Goal: Find specific fact: Find specific page/section

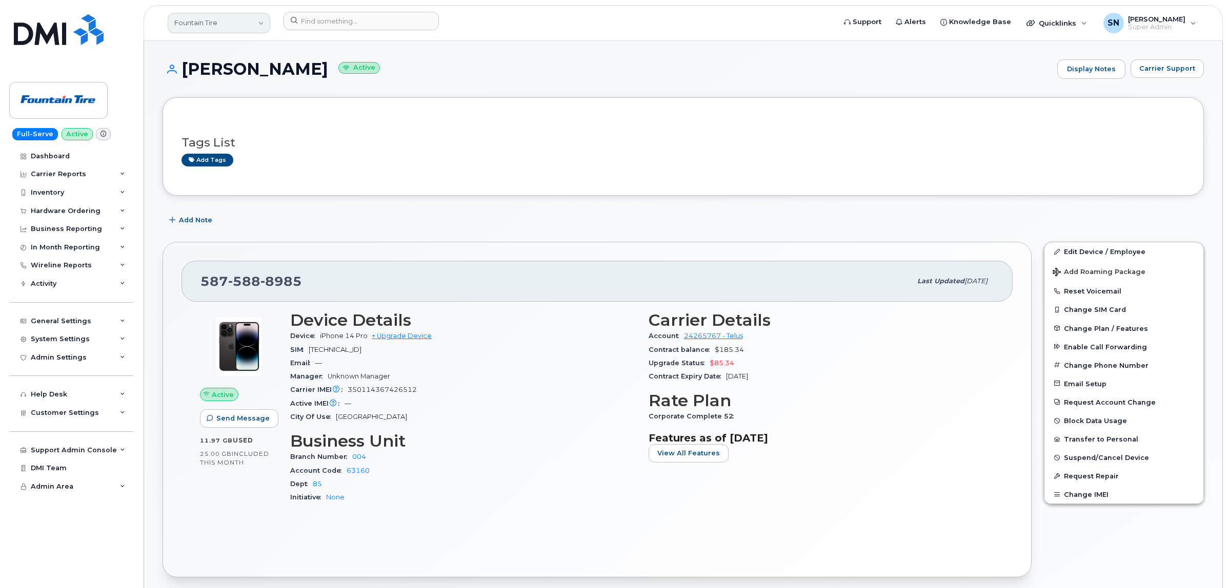
click at [253, 16] on link "Fountain Tire" at bounding box center [219, 23] width 103 height 21
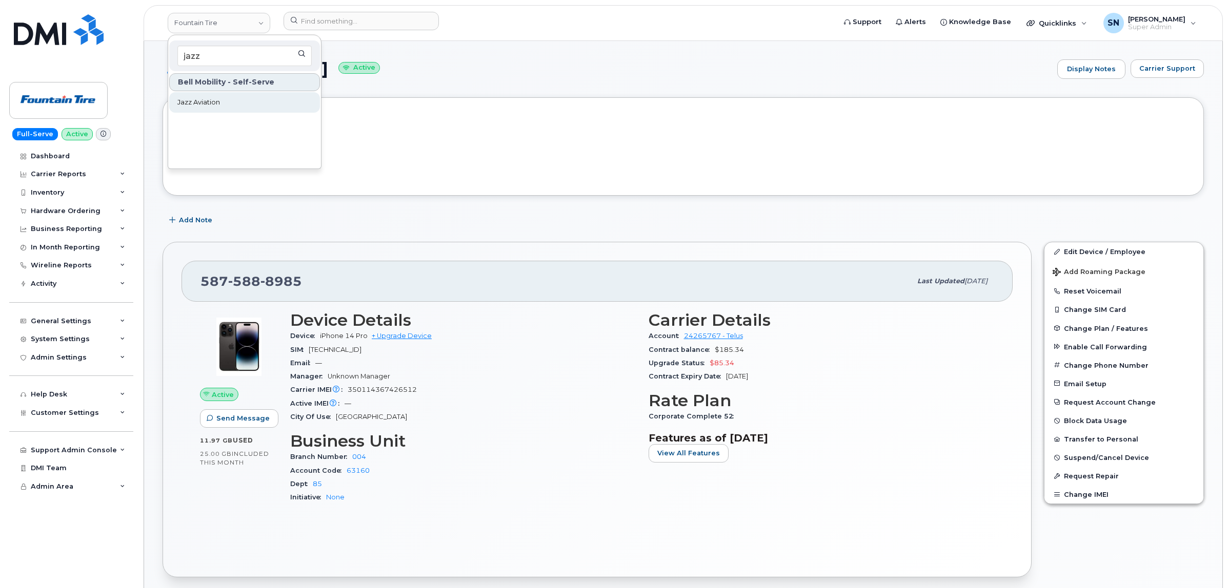
type input "jazz"
click at [252, 106] on link "Jazz Aviation" at bounding box center [244, 102] width 151 height 21
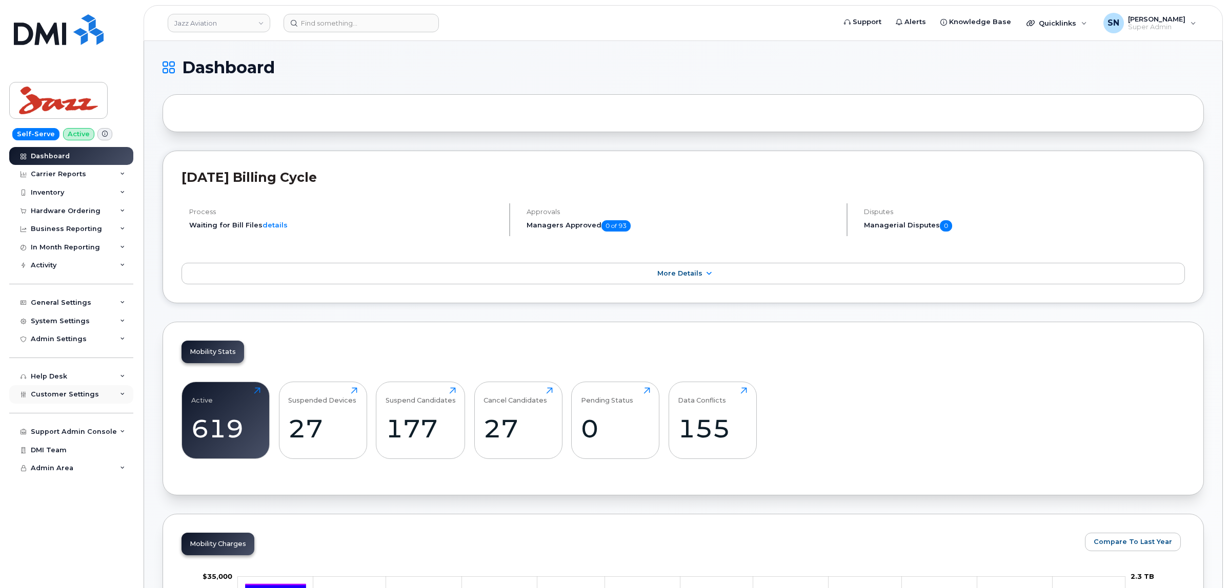
click at [83, 398] on span "Customer Settings" at bounding box center [65, 395] width 68 height 8
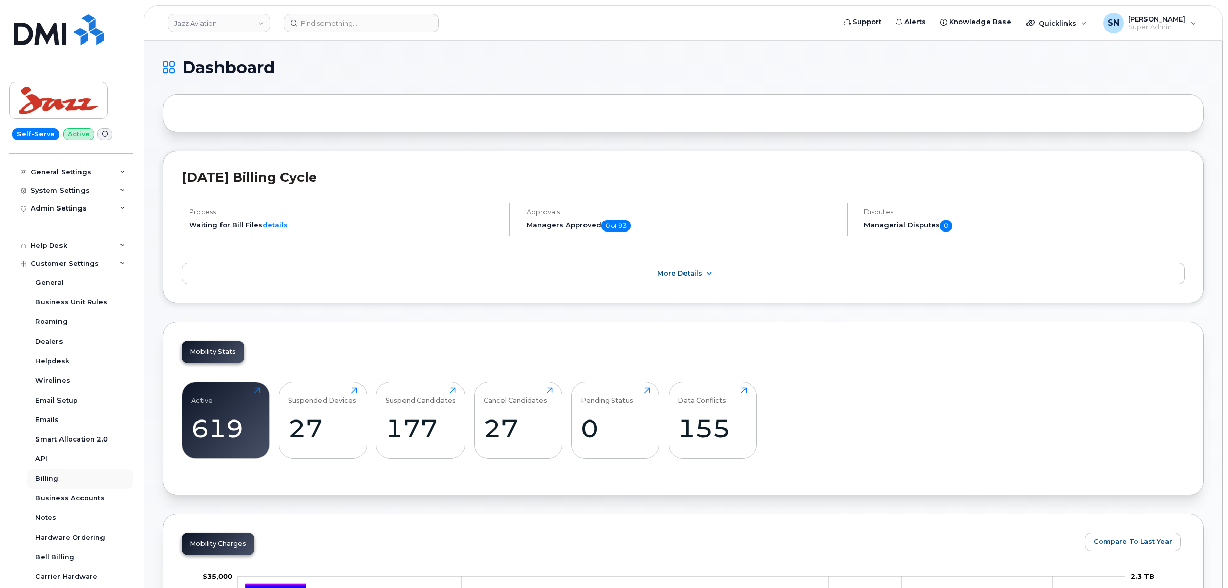
scroll to position [207, 0]
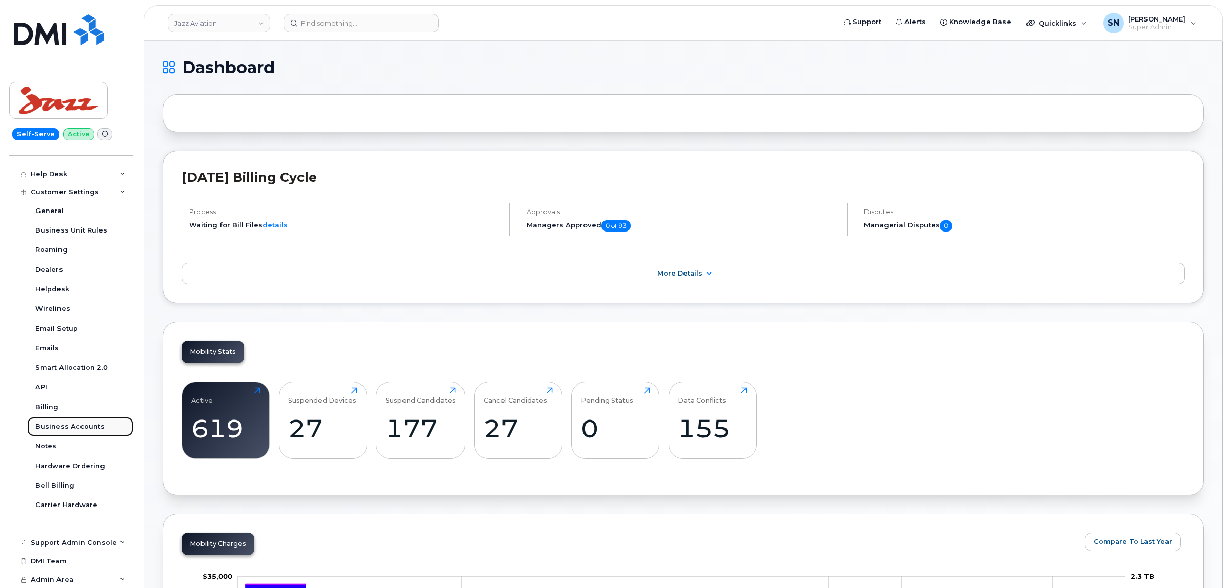
click at [86, 429] on div "Business Accounts" at bounding box center [69, 426] width 69 height 9
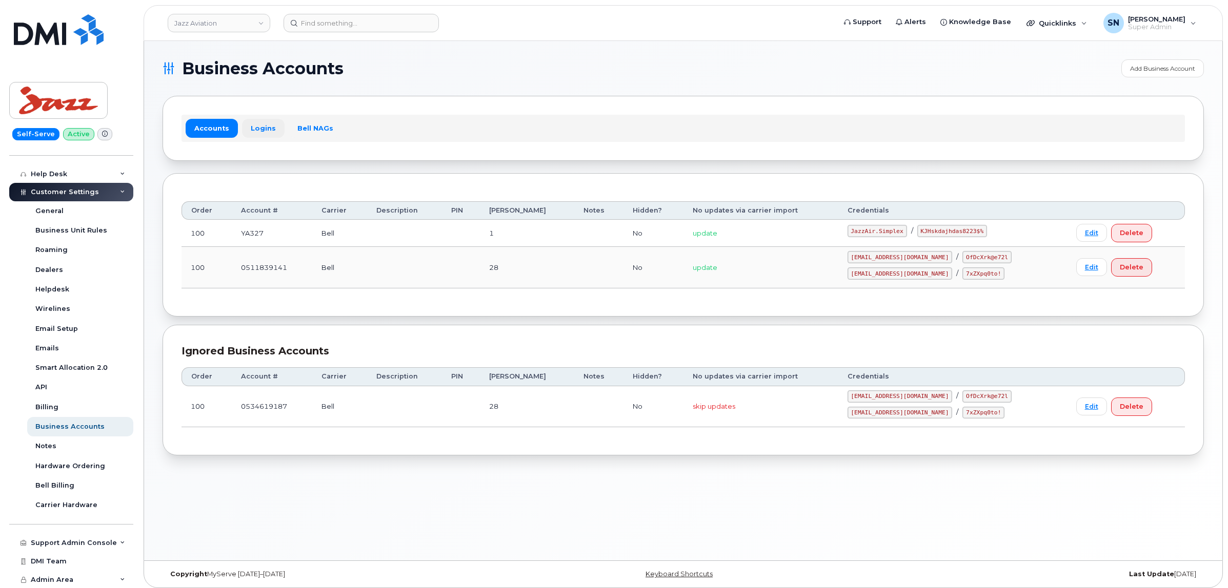
click at [257, 130] on link "Logins" at bounding box center [263, 128] width 43 height 18
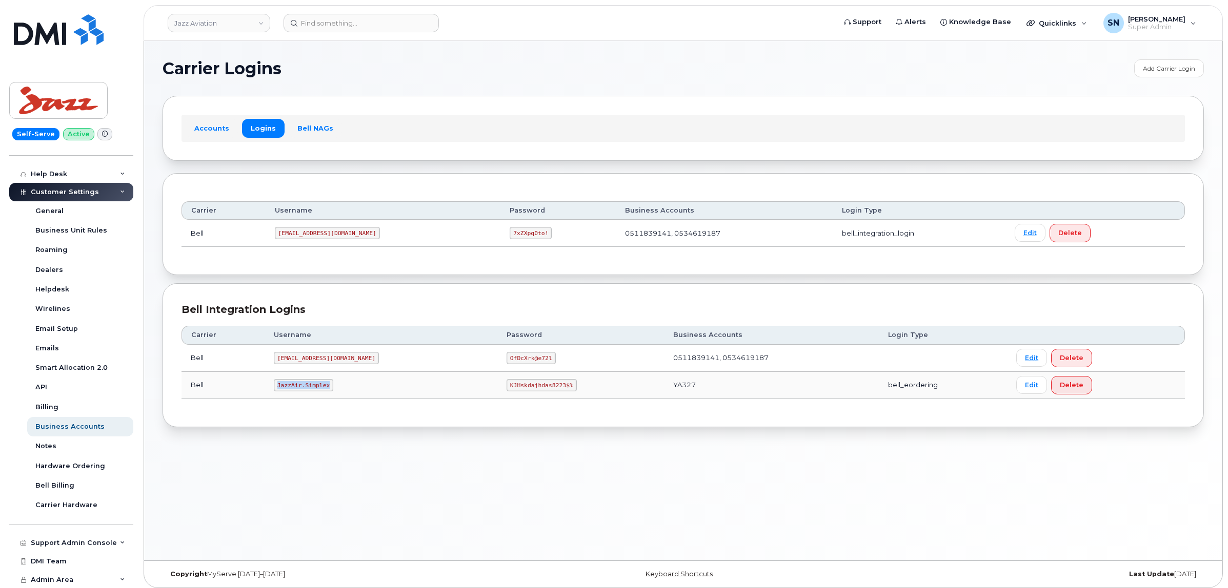
drag, startPoint x: 279, startPoint y: 387, endPoint x: 327, endPoint y: 389, distance: 47.2
click at [327, 389] on code "JazzAir.Simplex" at bounding box center [303, 385] width 59 height 12
copy code "JazzAir.Simplex"
drag, startPoint x: 467, startPoint y: 384, endPoint x: 529, endPoint y: 392, distance: 62.5
click at [529, 392] on code "KJHskdajhdas8223$%" at bounding box center [541, 385] width 70 height 12
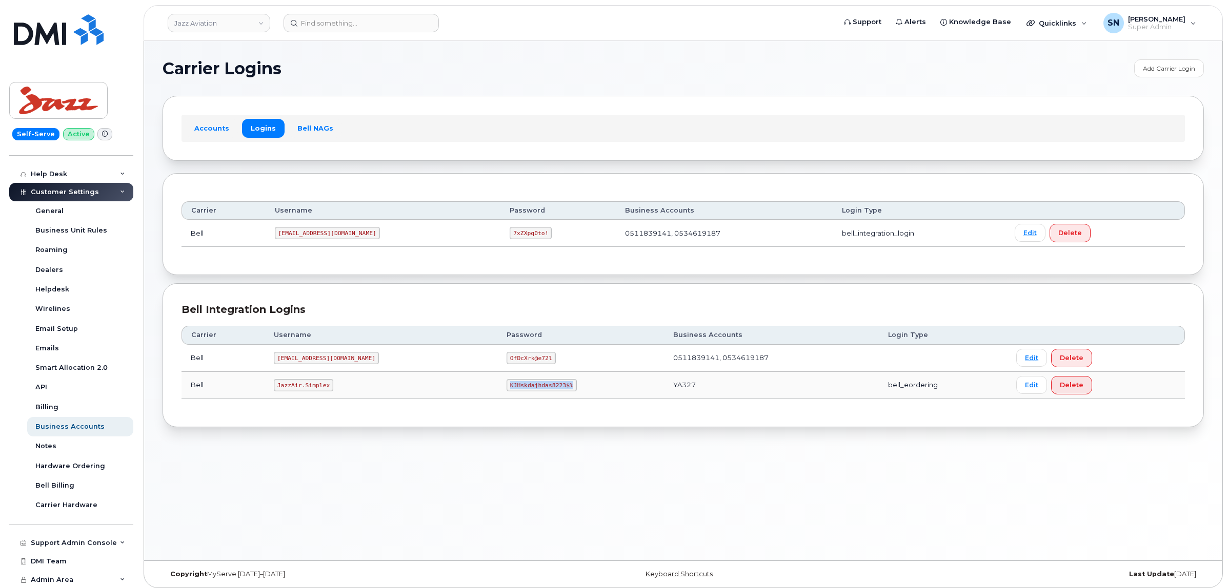
copy code "KJHskdajhdas8223$%"
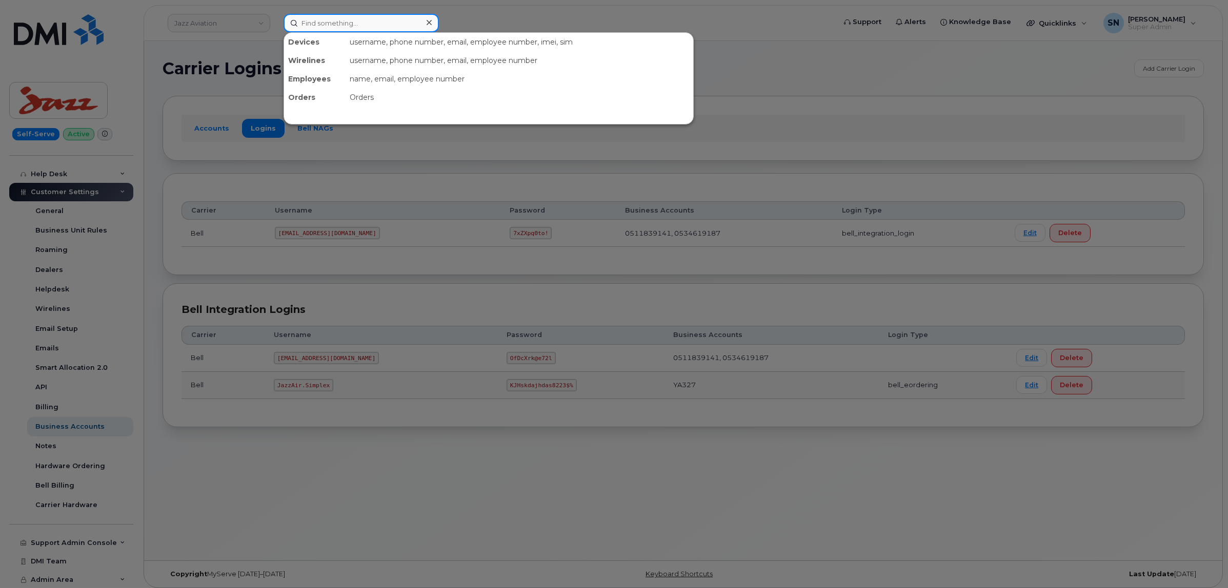
click at [324, 25] on input at bounding box center [360, 23] width 155 height 18
paste input "350707651272870"
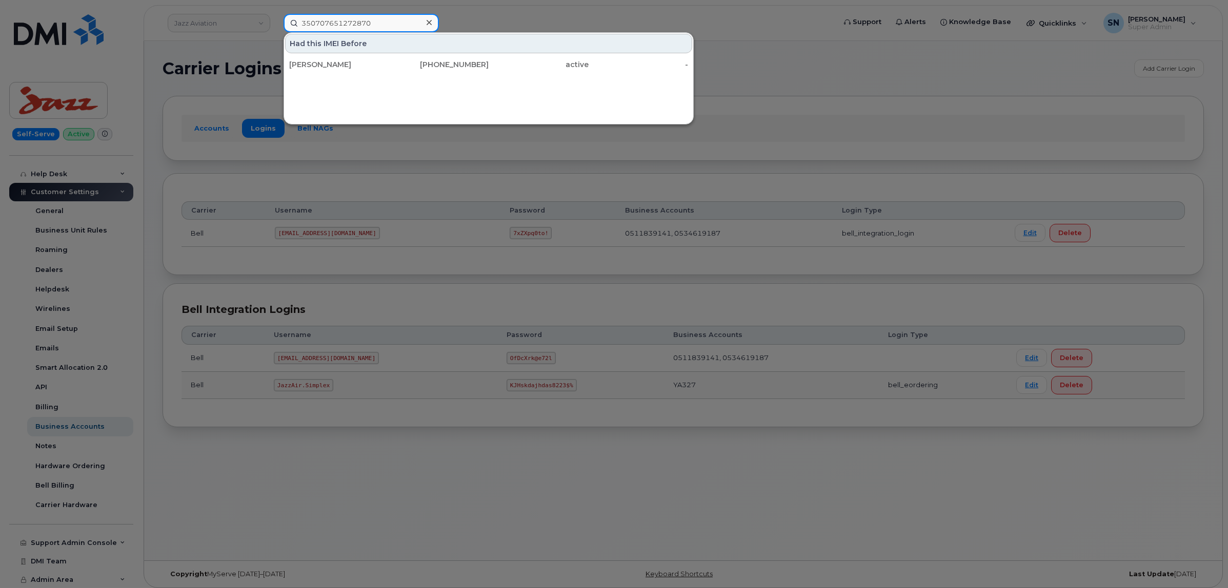
type input "350707651272870"
click at [354, 63] on div "Steven Mckay" at bounding box center [339, 64] width 100 height 10
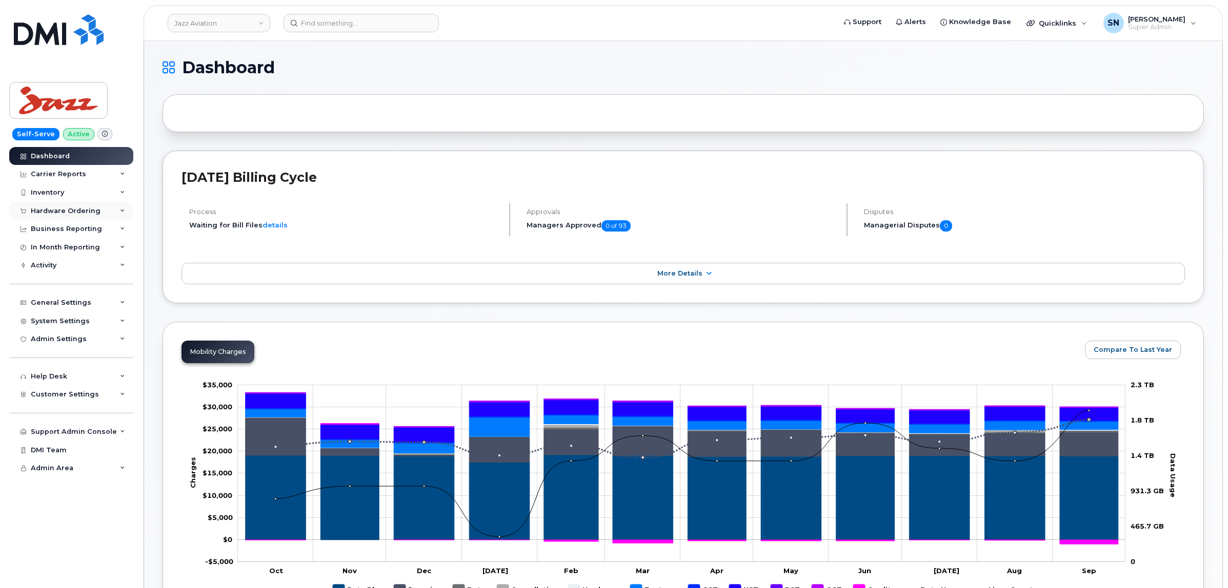
click at [79, 208] on div "Hardware Ordering" at bounding box center [66, 211] width 70 height 8
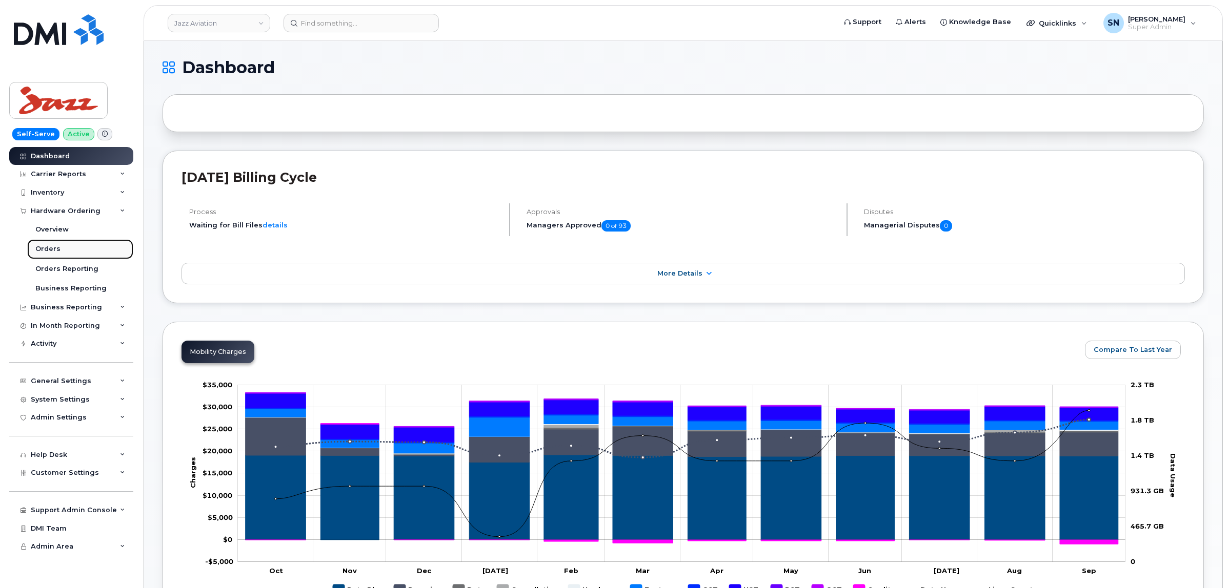
click at [63, 245] on link "Orders" at bounding box center [80, 248] width 106 height 19
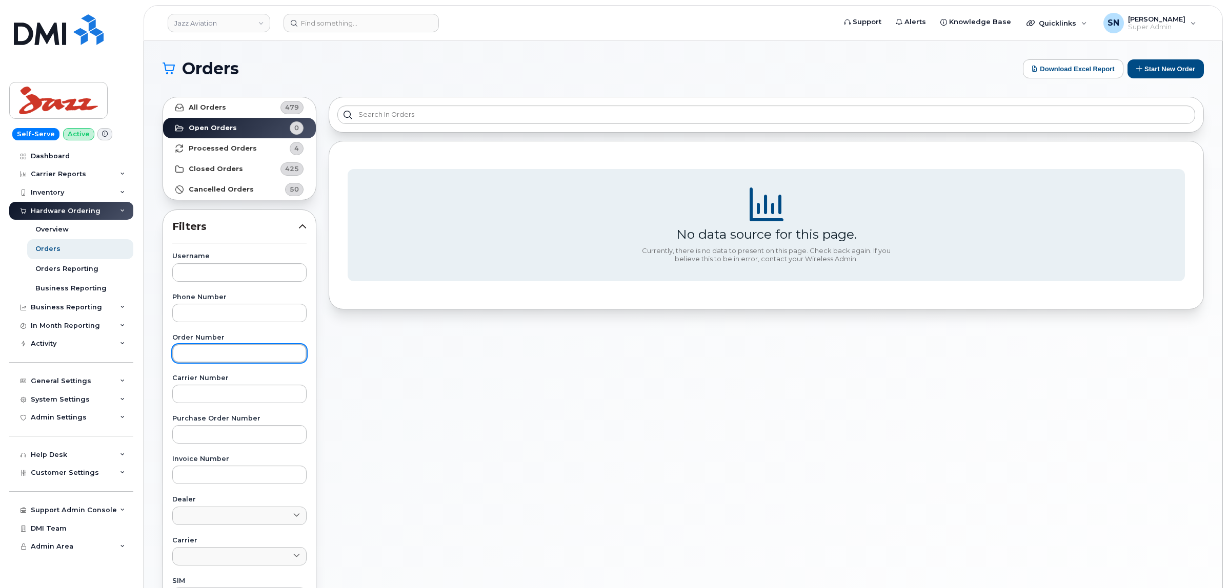
click at [252, 356] on input "text" at bounding box center [239, 353] width 134 height 18
paste input "302745"
click at [250, 113] on link "All Orders 479" at bounding box center [239, 107] width 153 height 21
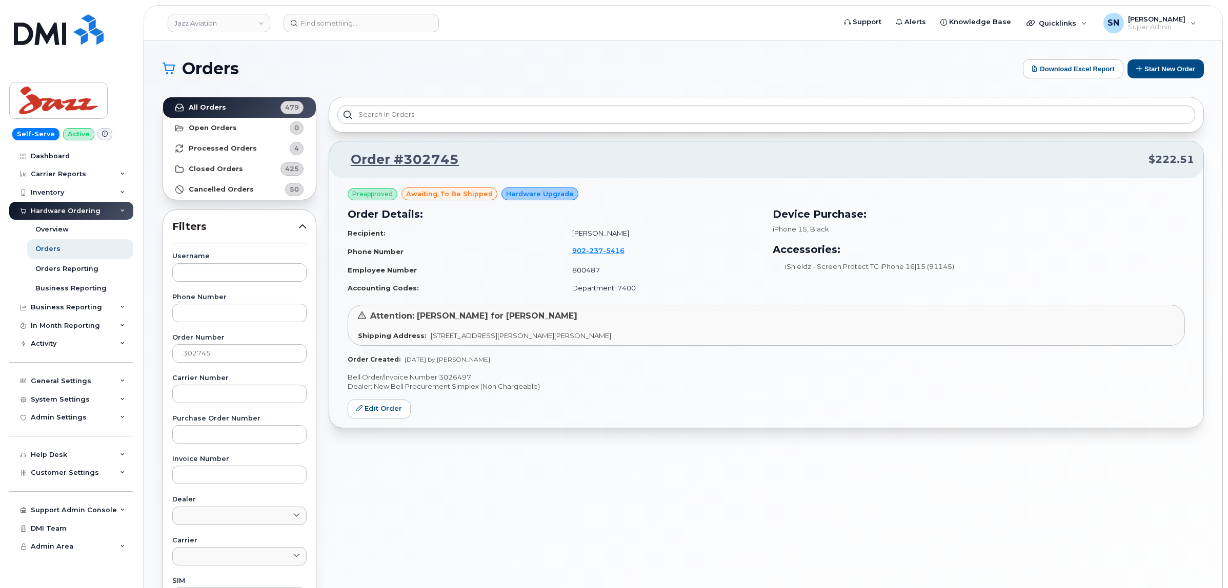
click at [459, 378] on p "Bell Order/Invoice Number 3026497" at bounding box center [766, 378] width 837 height 10
copy p "3026497"
drag, startPoint x: 213, startPoint y: 355, endPoint x: 150, endPoint y: 354, distance: 62.5
click at [152, 354] on div "Orders Download Excel Report Start New Order All Orders 479 Open Orders 0 Proce…" at bounding box center [683, 432] width 1078 height 782
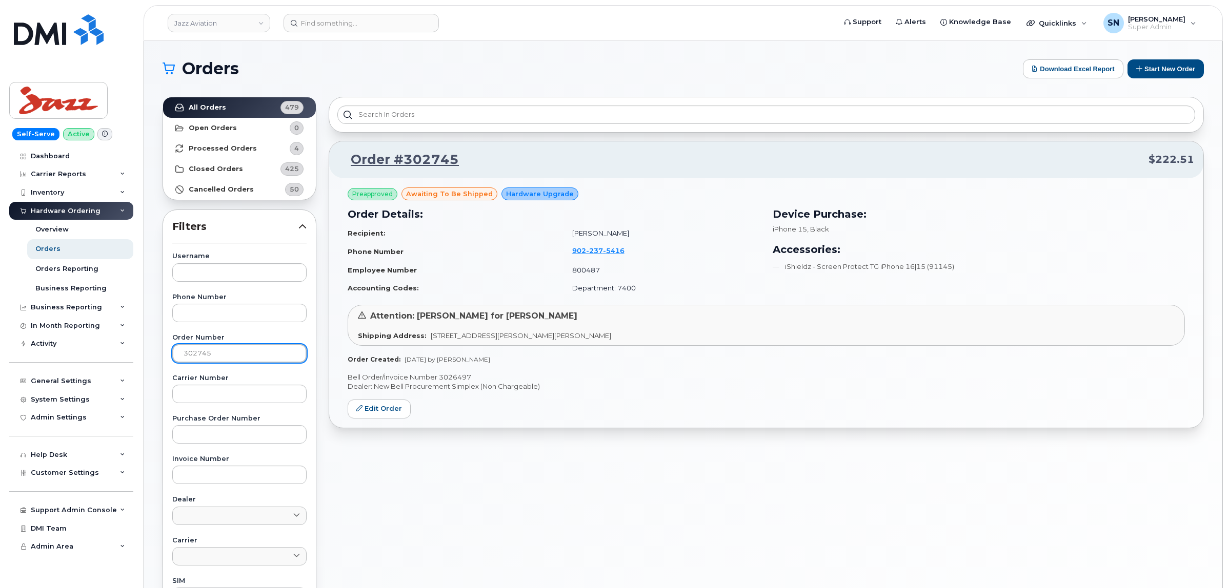
paste input "8"
type input "302748"
click at [229, 105] on link "All Orders 479" at bounding box center [239, 107] width 153 height 21
click at [456, 376] on p "Bell Order/Invoice Number 3026502" at bounding box center [766, 378] width 837 height 10
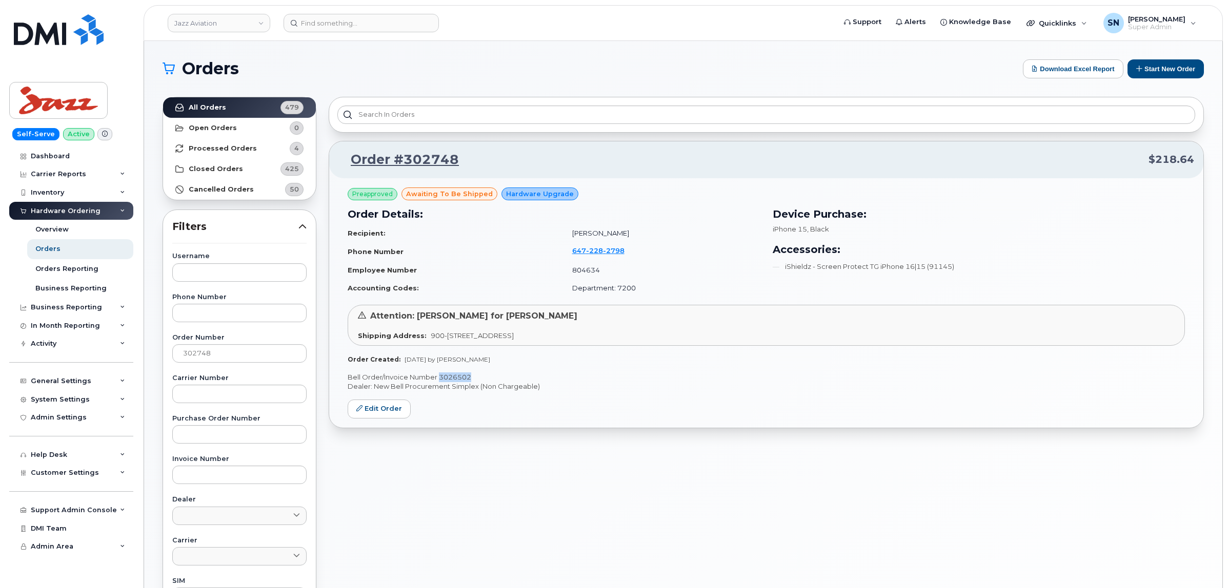
copy p "3026502"
click at [588, 436] on div "Order #302748 $218.64 Preapproved awaiting to be shipped Hardware Upgrade Order…" at bounding box center [765, 451] width 887 height 720
click at [1164, 74] on button "Start New Order" at bounding box center [1165, 68] width 76 height 19
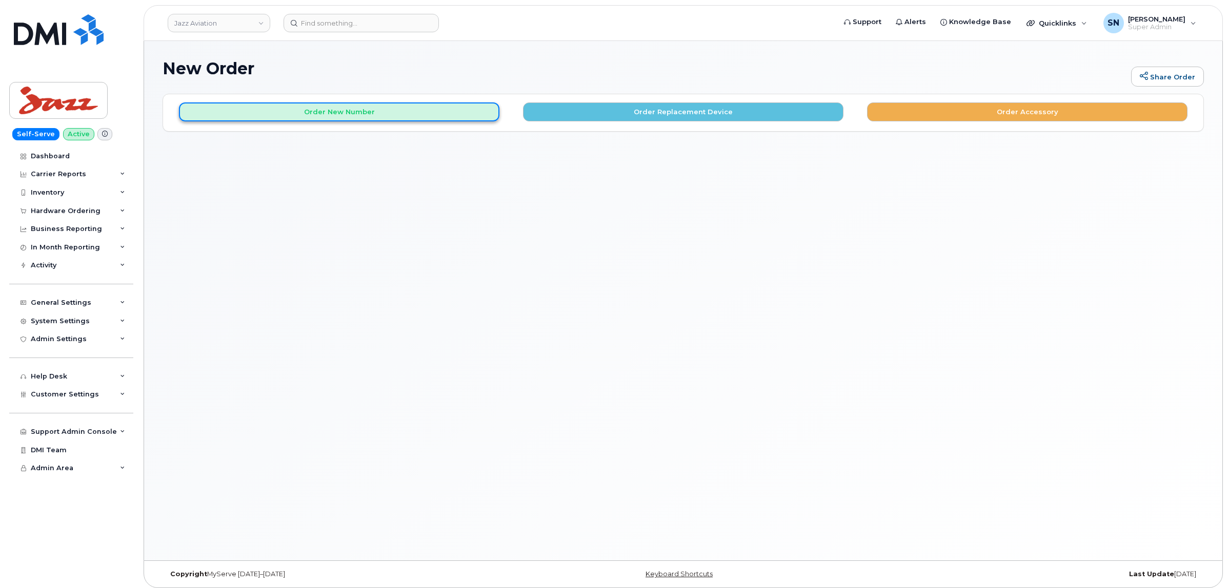
click at [432, 110] on button "Order New Number" at bounding box center [339, 112] width 320 height 19
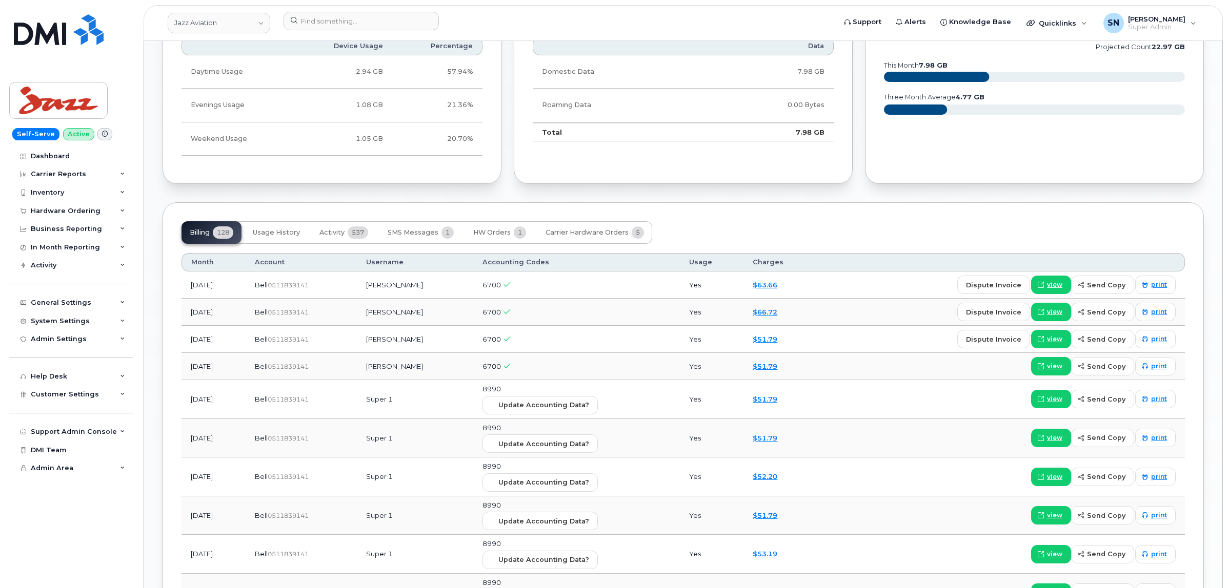
scroll to position [1025, 0]
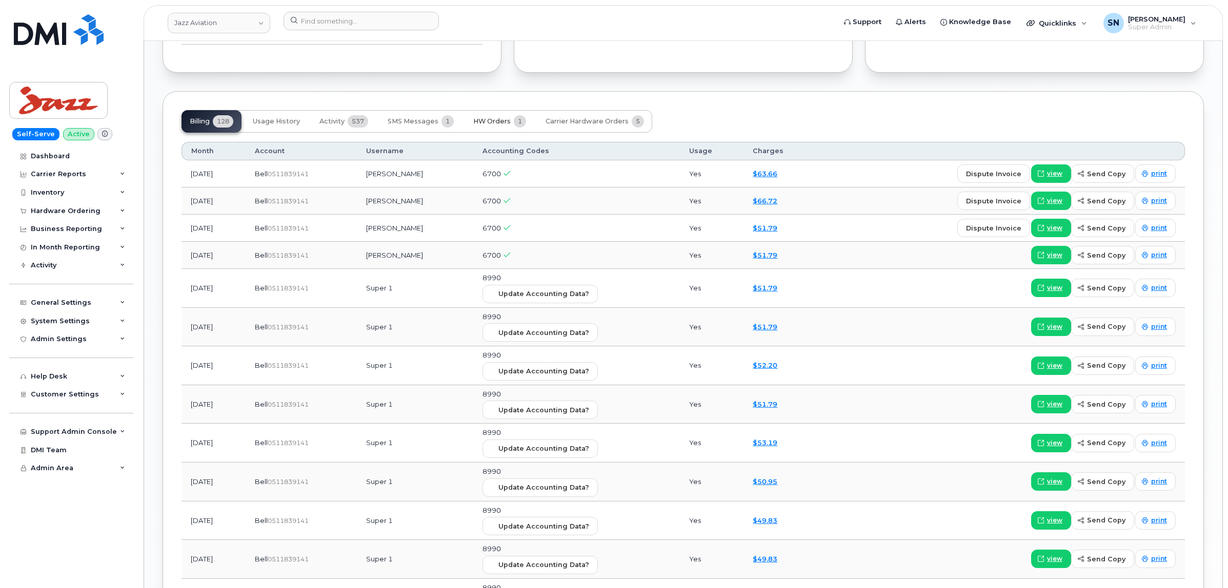
click at [482, 116] on button "HW Orders 1" at bounding box center [499, 121] width 69 height 23
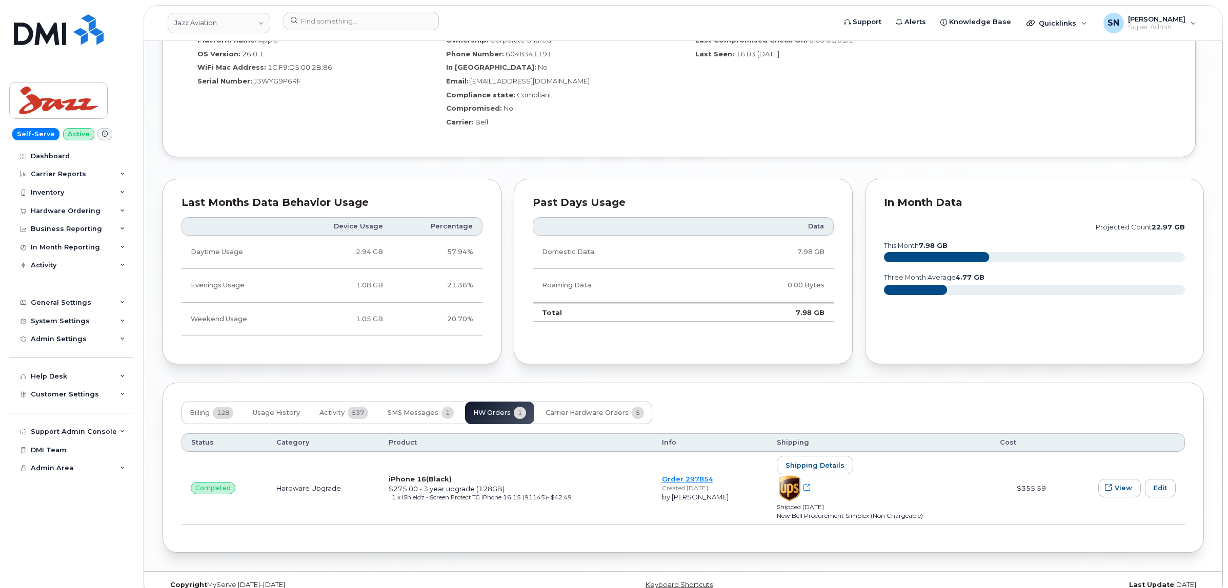
scroll to position [752, 0]
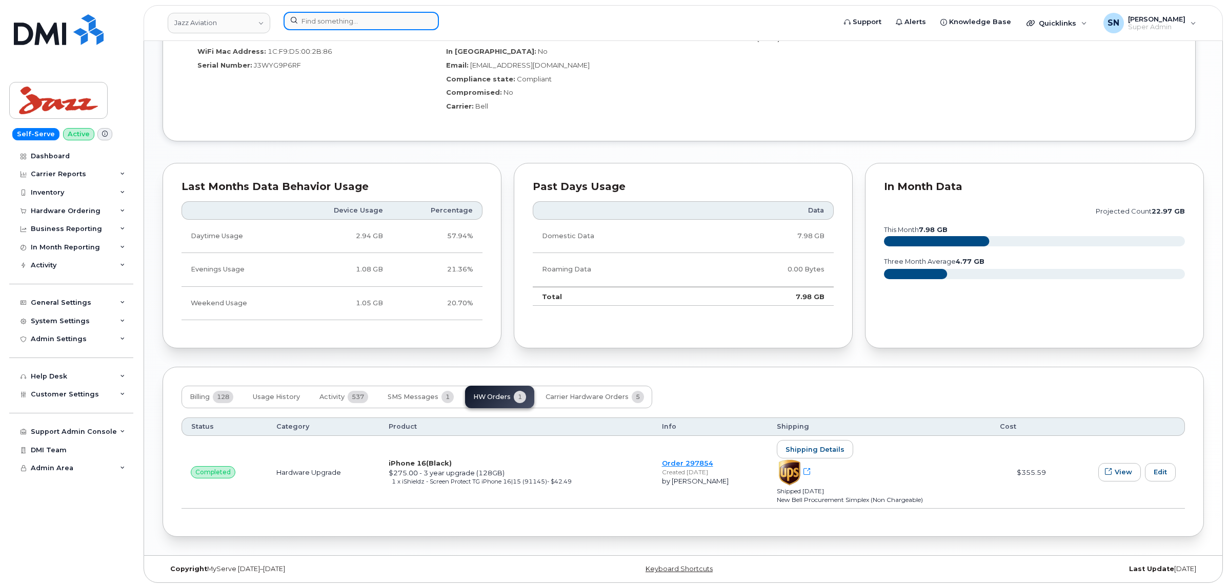
click at [420, 22] on input at bounding box center [360, 21] width 155 height 18
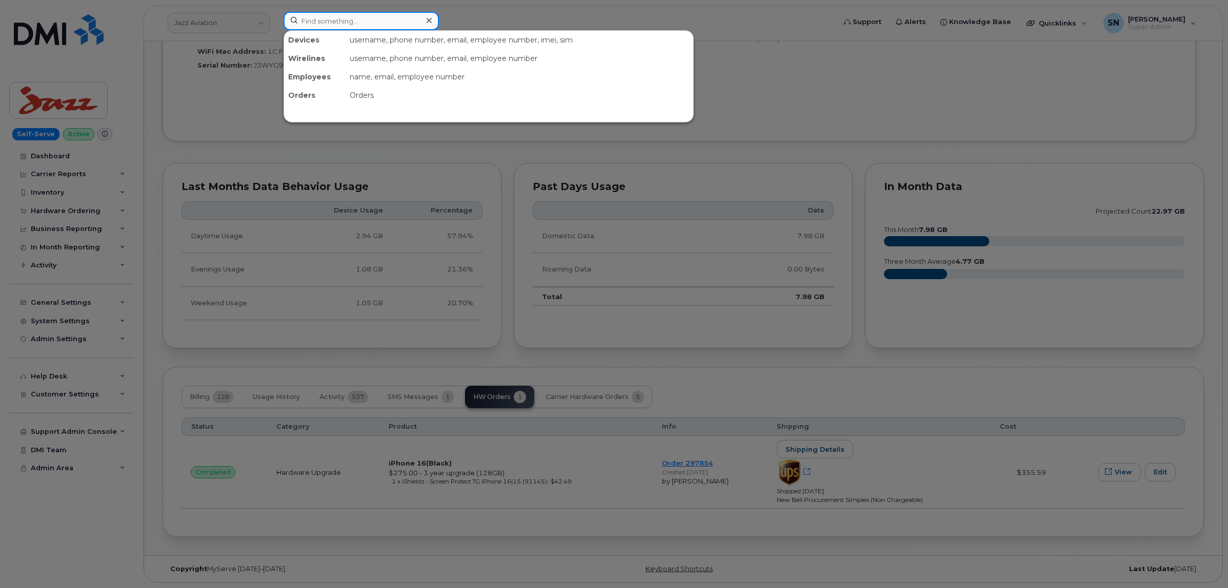
paste input "5063789013"
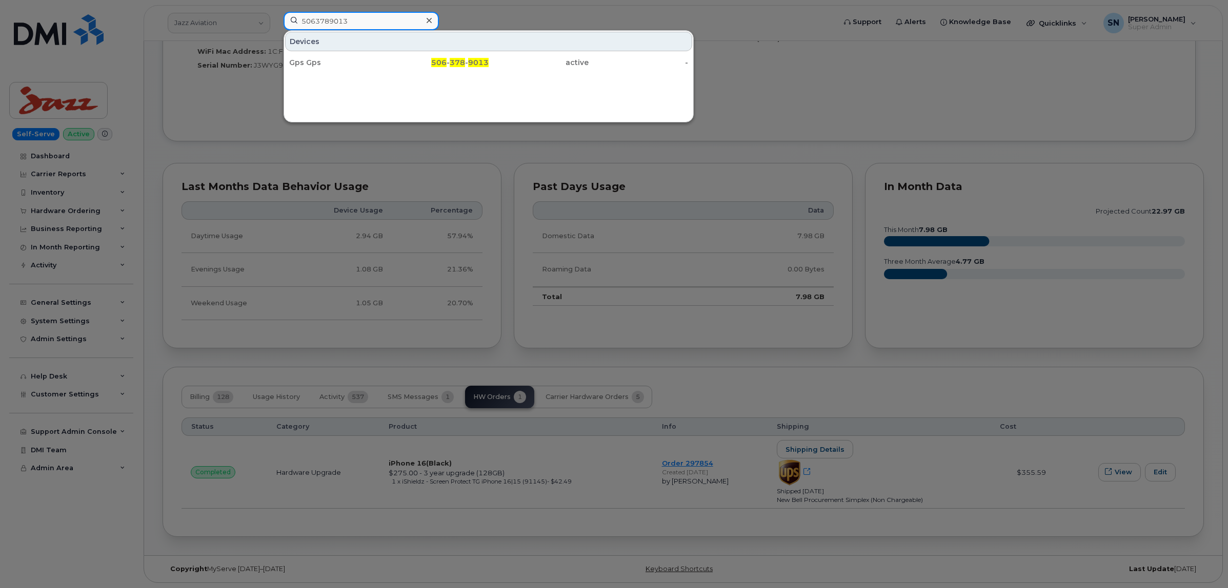
type input "5063789013"
click at [357, 64] on div "Gps Gps" at bounding box center [339, 62] width 100 height 10
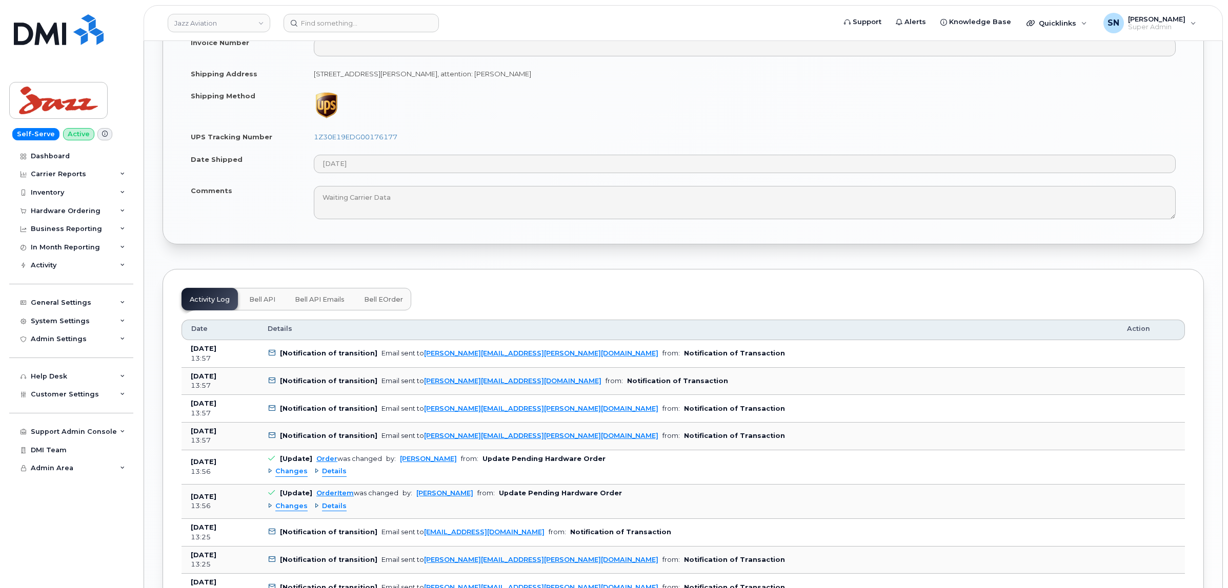
scroll to position [1602, 0]
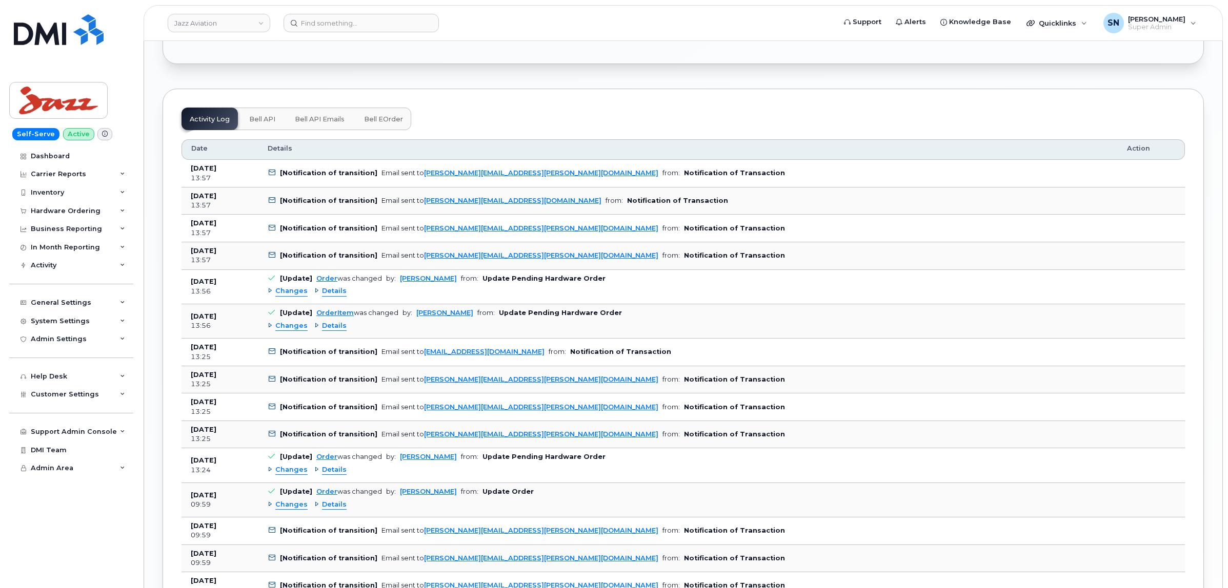
click at [284, 296] on span "Changes" at bounding box center [291, 292] width 32 height 10
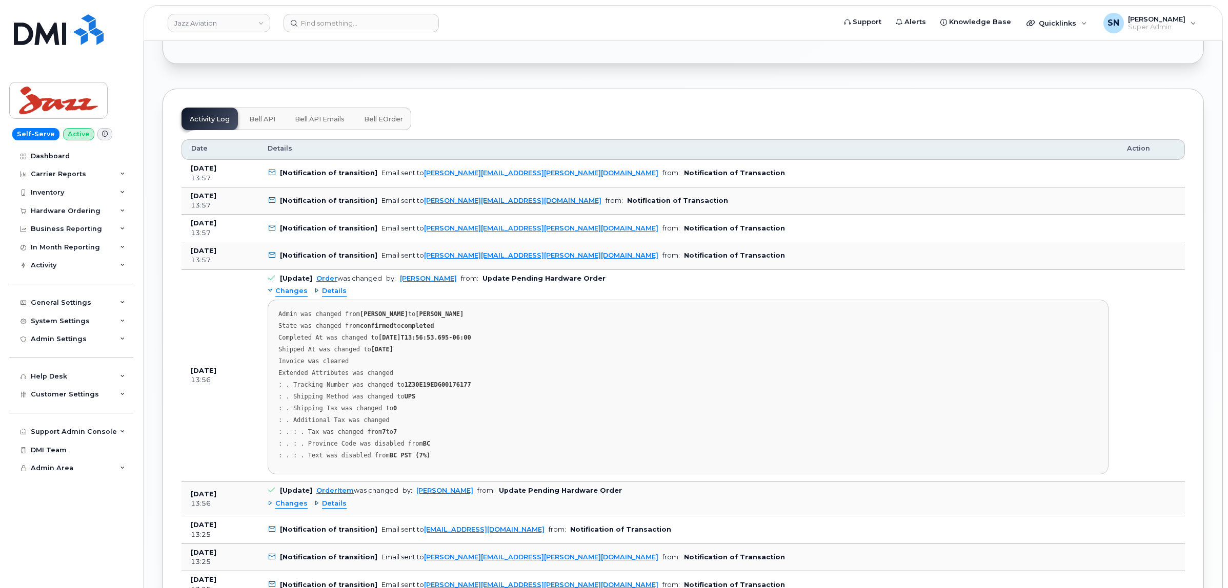
click at [291, 296] on span "Changes" at bounding box center [291, 292] width 32 height 10
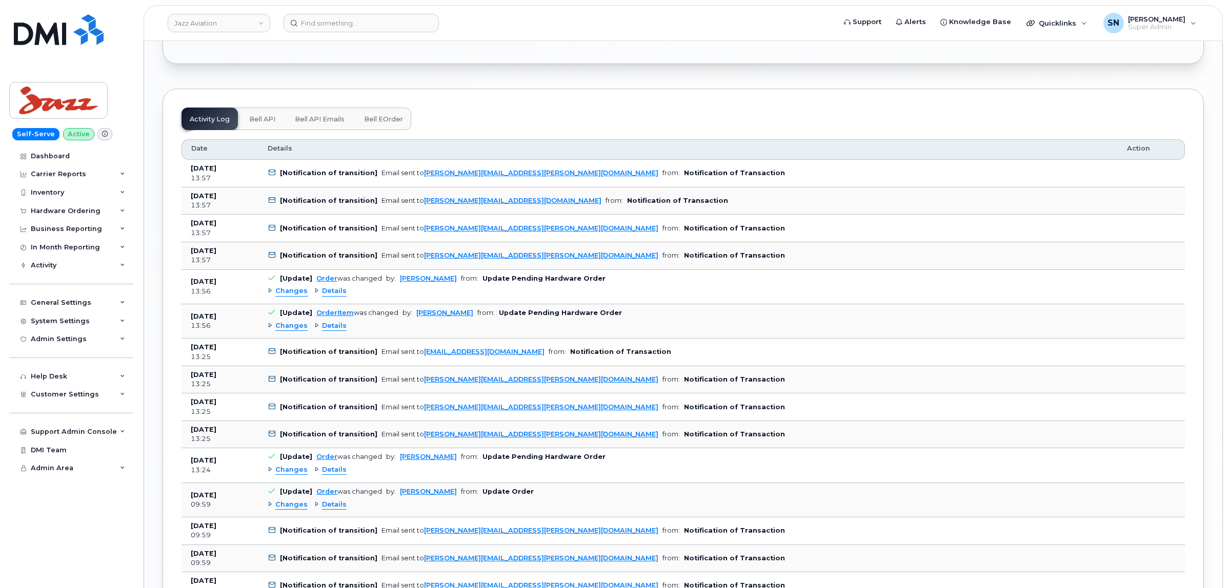
click at [299, 331] on span "Changes" at bounding box center [291, 326] width 32 height 10
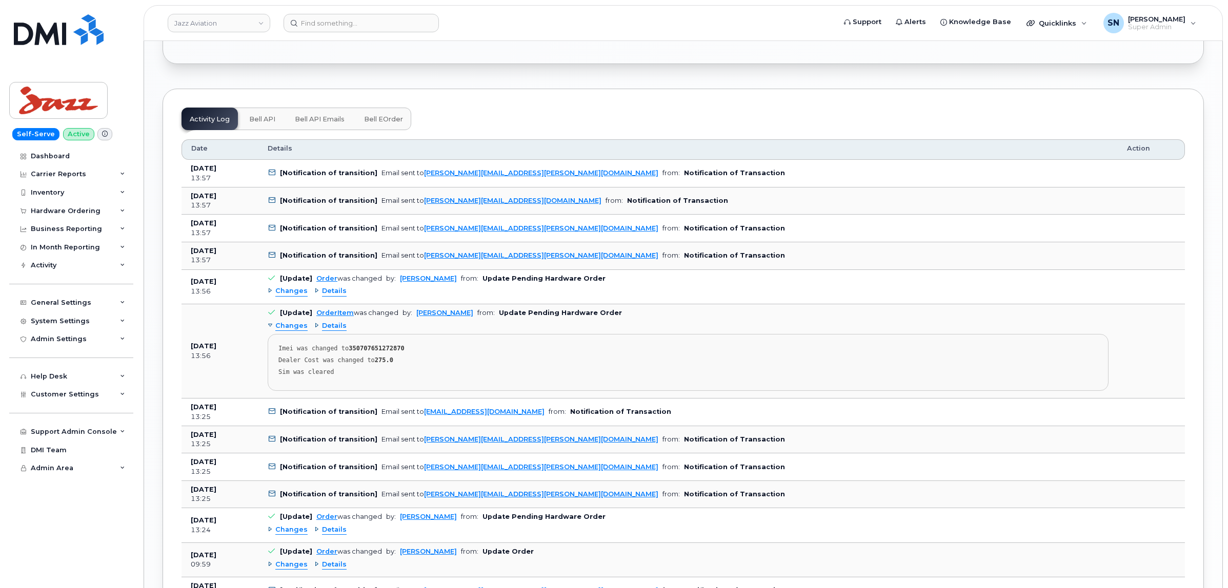
click at [298, 331] on span "Changes" at bounding box center [291, 326] width 32 height 10
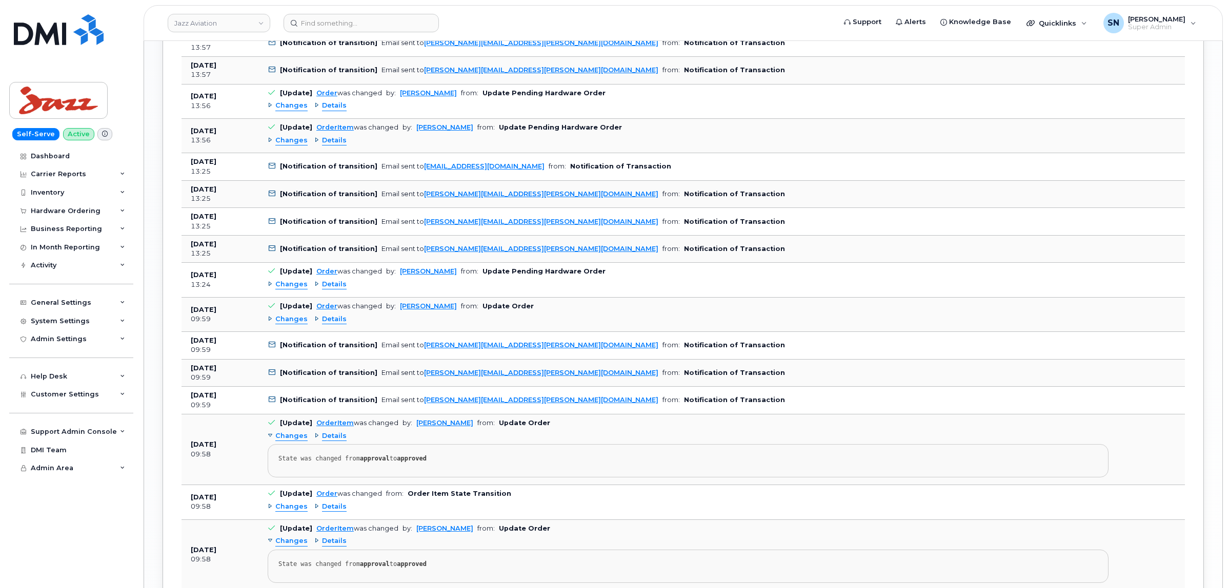
scroll to position [1794, 0]
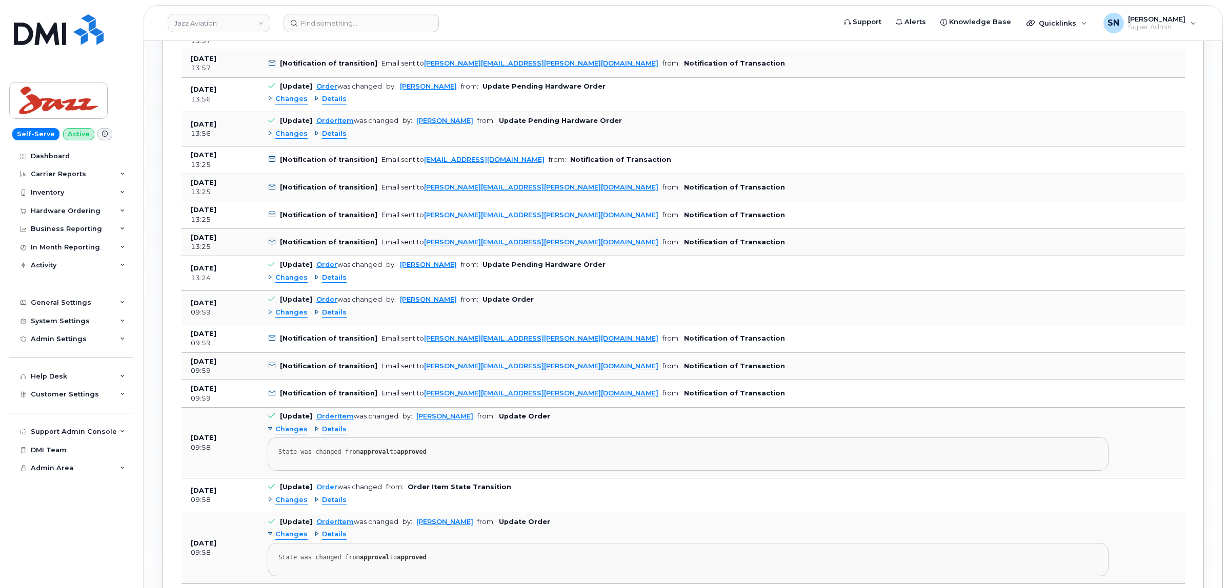
click at [296, 283] on span "Changes" at bounding box center [291, 278] width 32 height 10
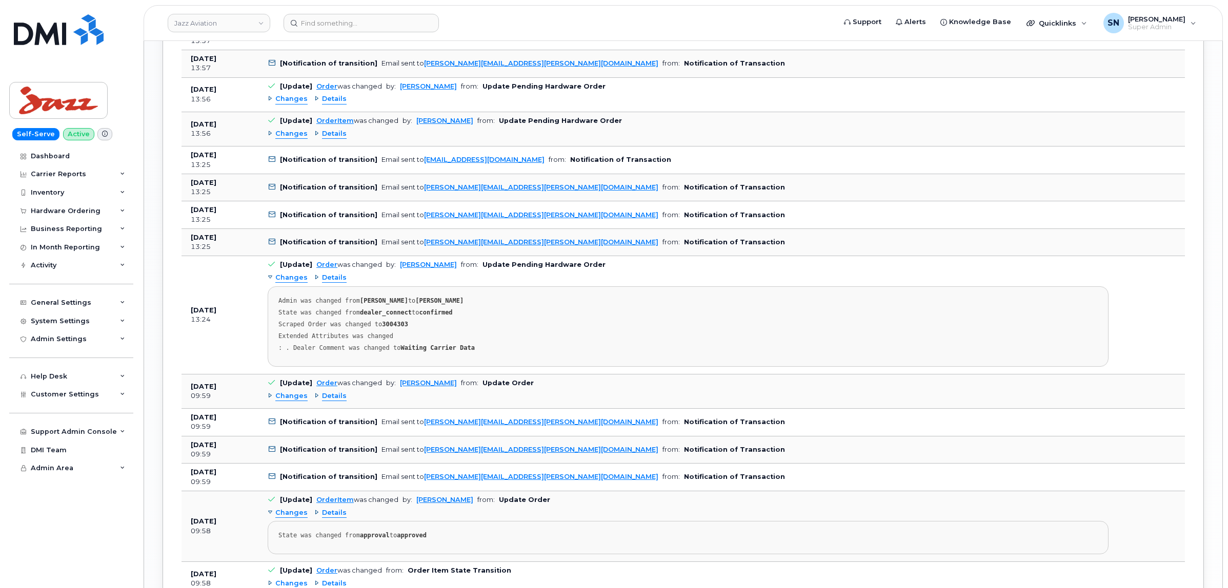
click at [385, 328] on strong "3004303" at bounding box center [395, 324] width 26 height 7
copy strong "3004303"
click at [277, 401] on span "Changes" at bounding box center [291, 397] width 32 height 10
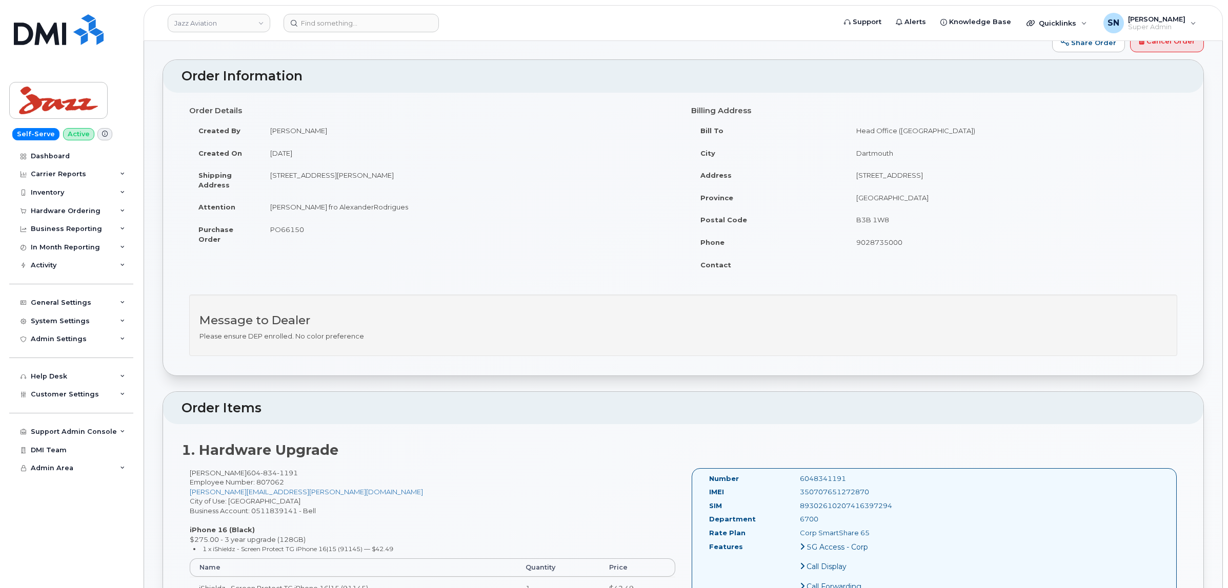
scroll to position [0, 0]
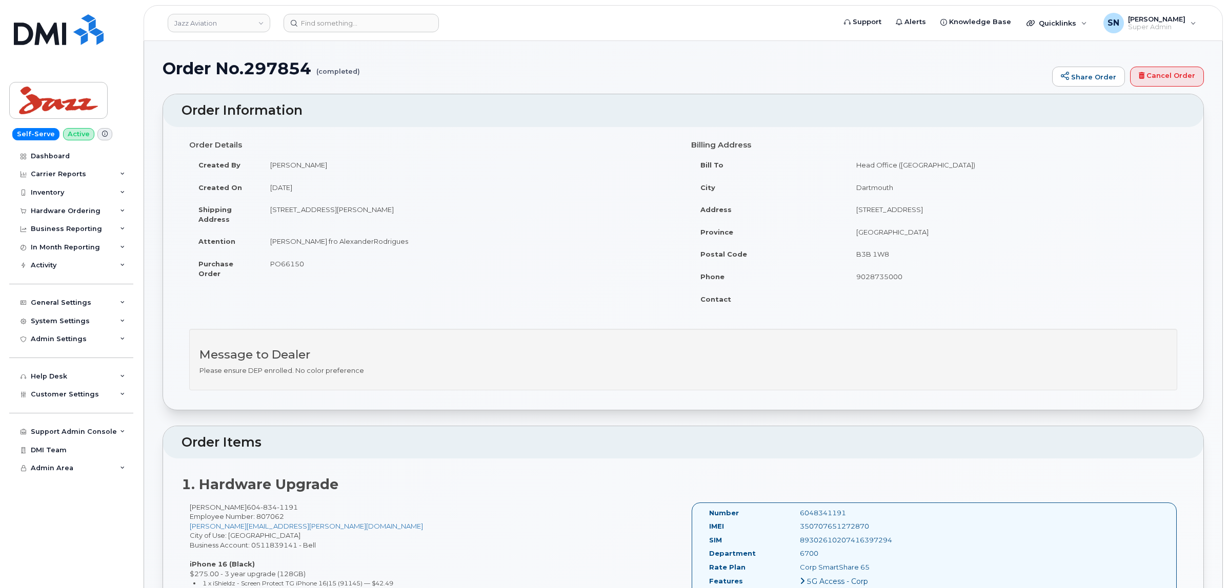
drag, startPoint x: 271, startPoint y: 208, endPoint x: 448, endPoint y: 209, distance: 177.9
click at [448, 209] on td "5520 Miller Rd Richmond British Columbia V7B 1L9" at bounding box center [468, 214] width 415 height 32
copy td "5520 Miller Rd Richmond British Columbia V7B 1L9"
drag, startPoint x: 295, startPoint y: 244, endPoint x: 370, endPoint y: 247, distance: 74.9
click at [370, 247] on td "Rutvij fro AlexanderRodrigues" at bounding box center [468, 241] width 415 height 23
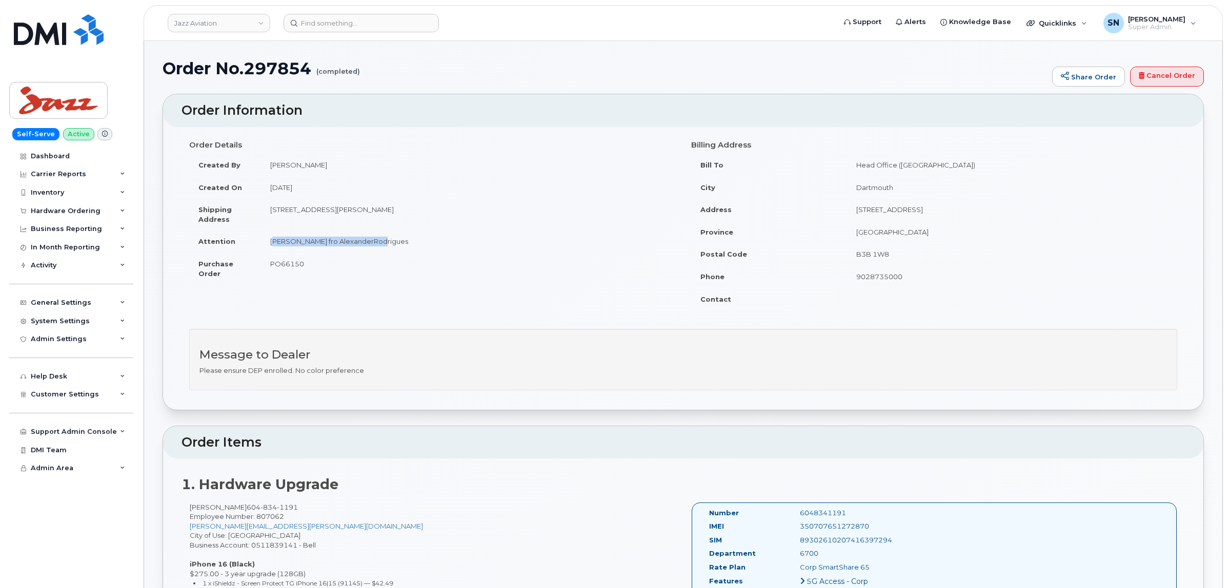
copy td "Rutvij fro AlexanderRodrigues"
drag, startPoint x: 247, startPoint y: 65, endPoint x: 309, endPoint y: 75, distance: 62.9
click at [309, 75] on h1 "Order No.297854 (completed)" at bounding box center [604, 68] width 884 height 18
copy h1 "297854"
click at [419, 116] on h2 "Order Information" at bounding box center [682, 111] width 1003 height 14
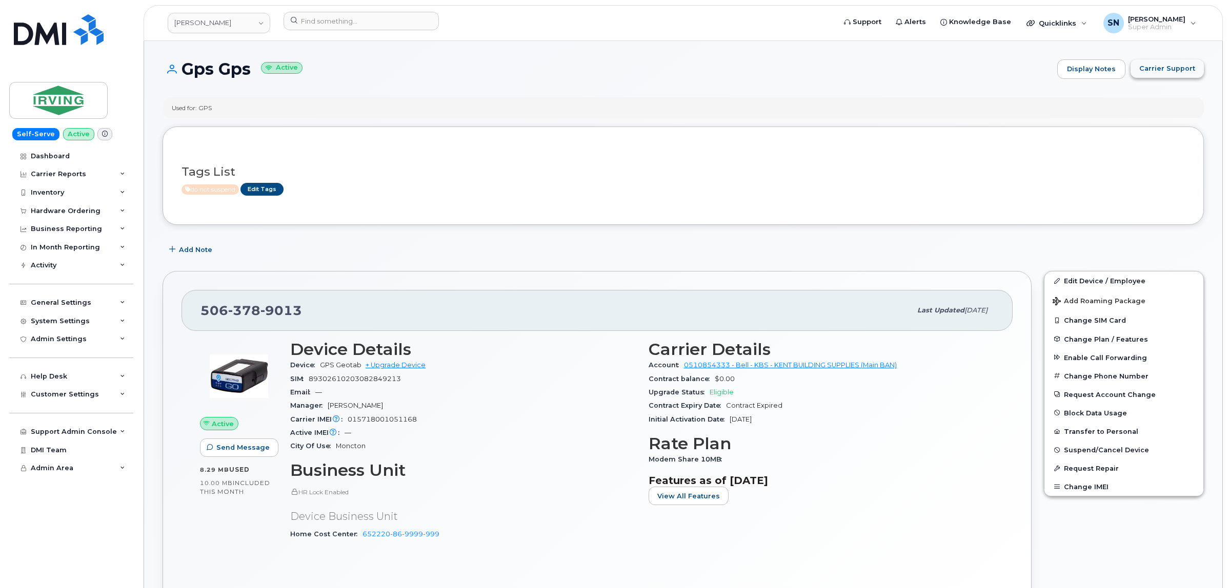
click at [1147, 66] on span "Carrier Support" at bounding box center [1167, 69] width 56 height 10
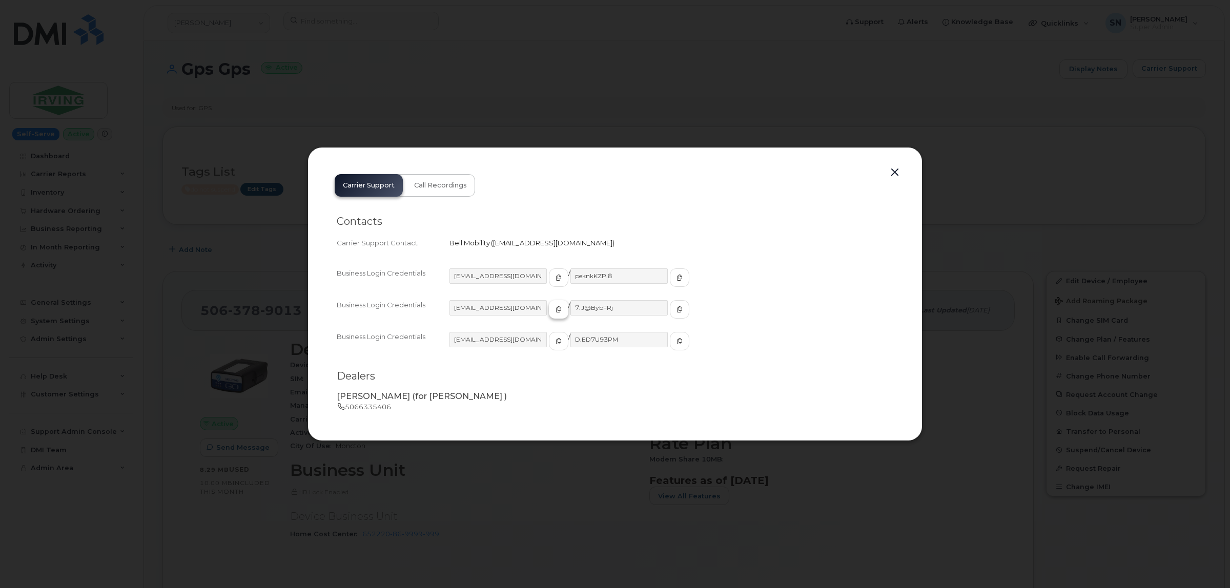
click at [549, 304] on button "button" at bounding box center [558, 309] width 19 height 18
click at [677, 312] on icon "button" at bounding box center [680, 310] width 6 height 6
click at [891, 175] on button "button" at bounding box center [894, 173] width 15 height 14
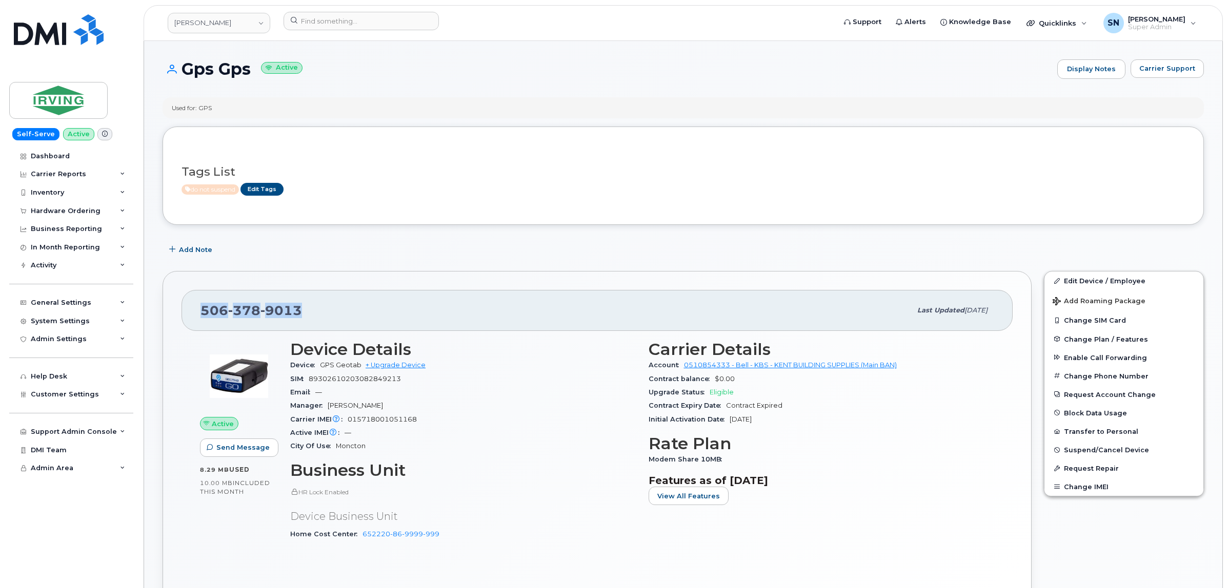
drag, startPoint x: 190, startPoint y: 309, endPoint x: 298, endPoint y: 314, distance: 108.3
click at [298, 314] on div "506 378 9013 Last updated Oct 09, 2025" at bounding box center [596, 310] width 831 height 41
copy span "506 378 9013"
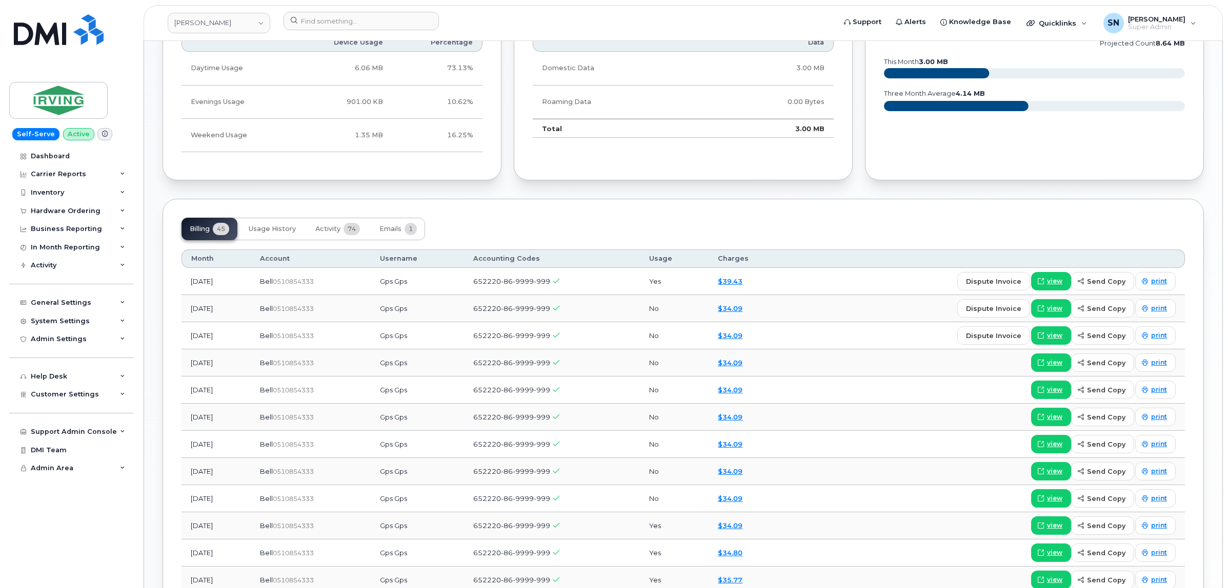
scroll to position [577, 0]
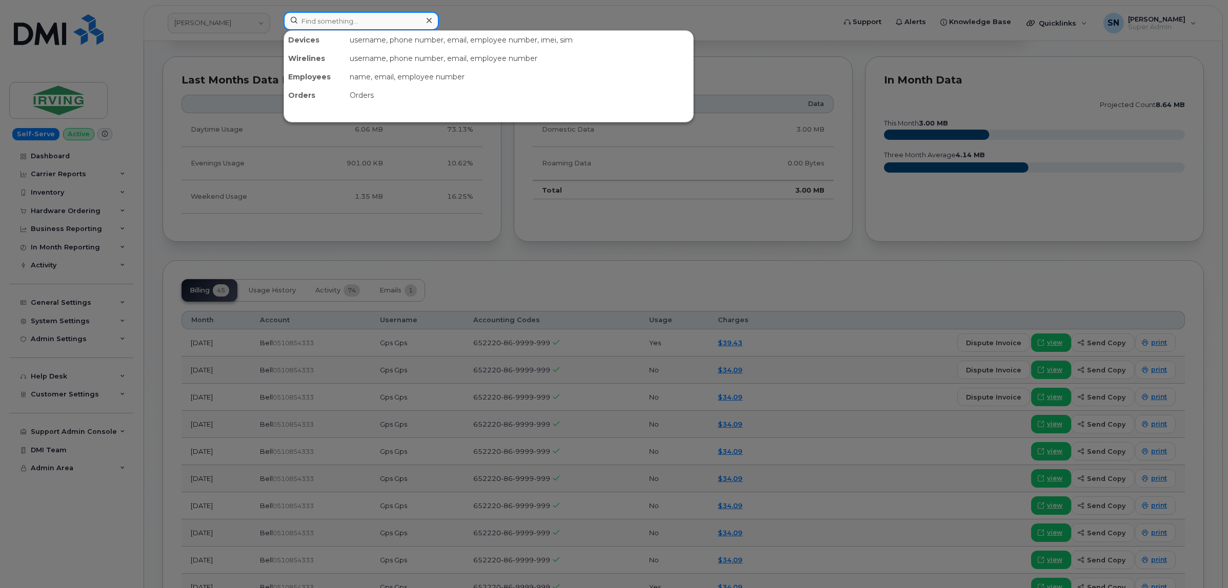
click at [339, 23] on input at bounding box center [360, 21] width 155 height 18
paste input "5195010552"
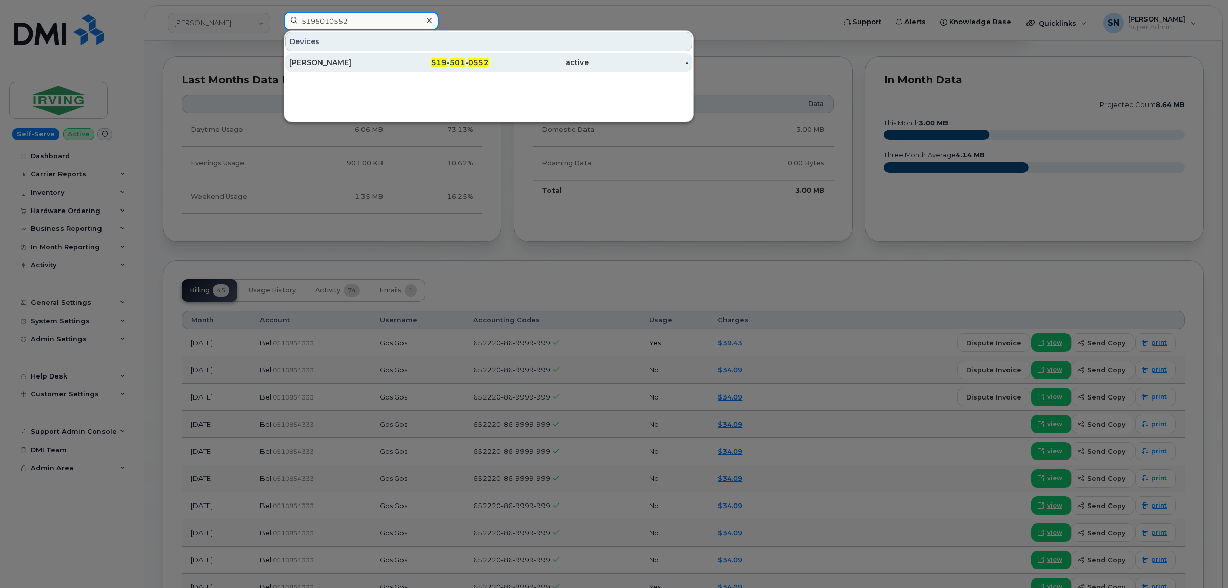
type input "5195010552"
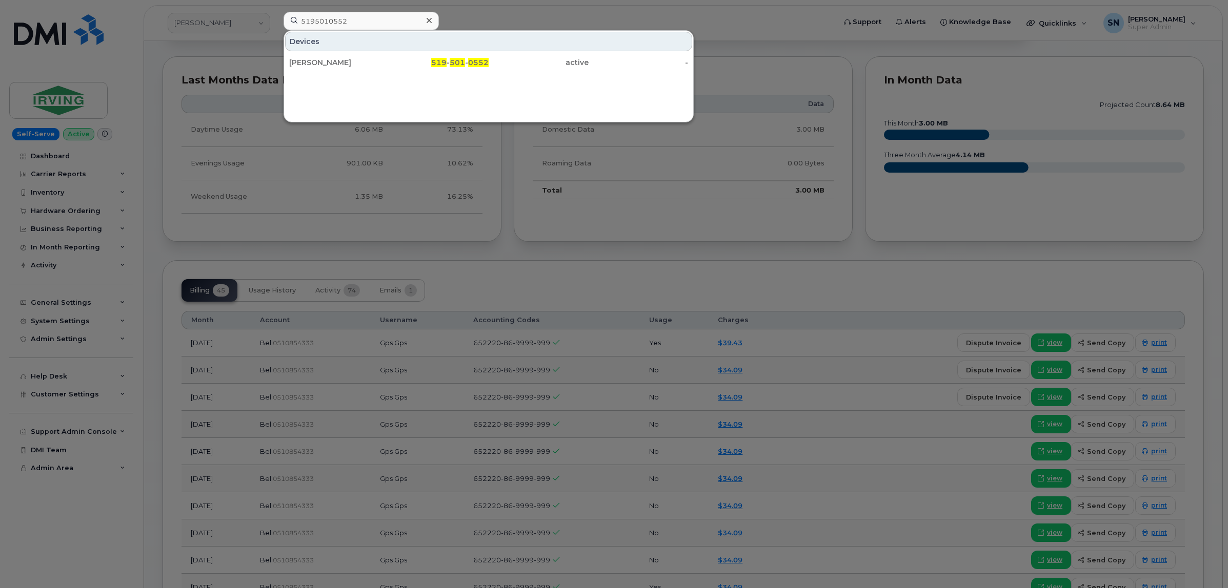
drag, startPoint x: 354, startPoint y: 57, endPoint x: 365, endPoint y: 241, distance: 184.8
click at [354, 57] on div "Sharon Kassim" at bounding box center [339, 62] width 100 height 18
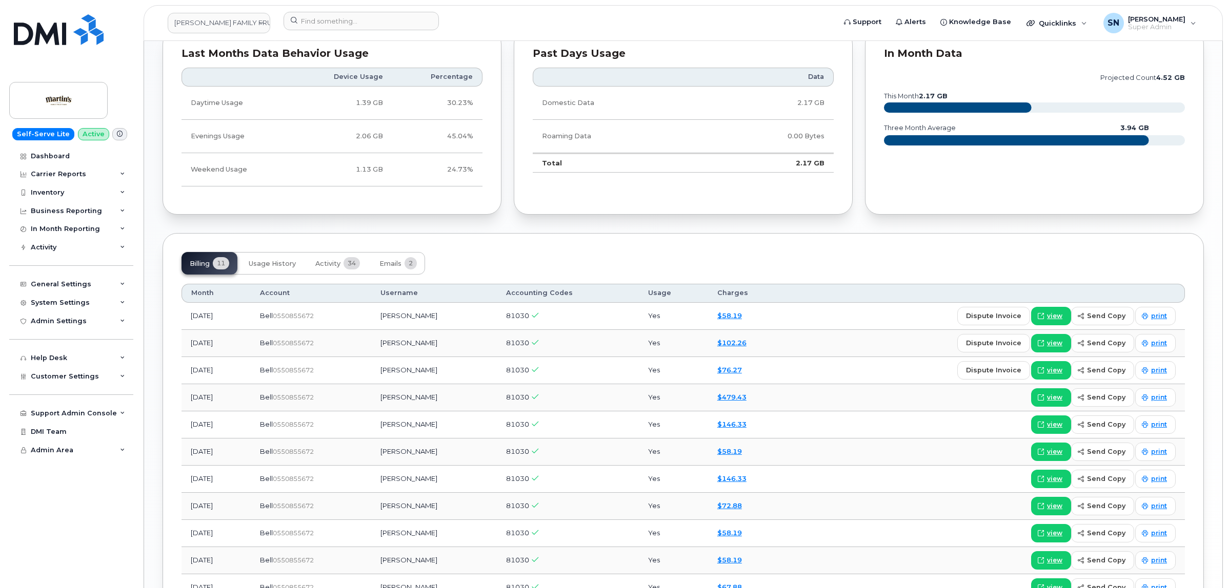
scroll to position [737, 0]
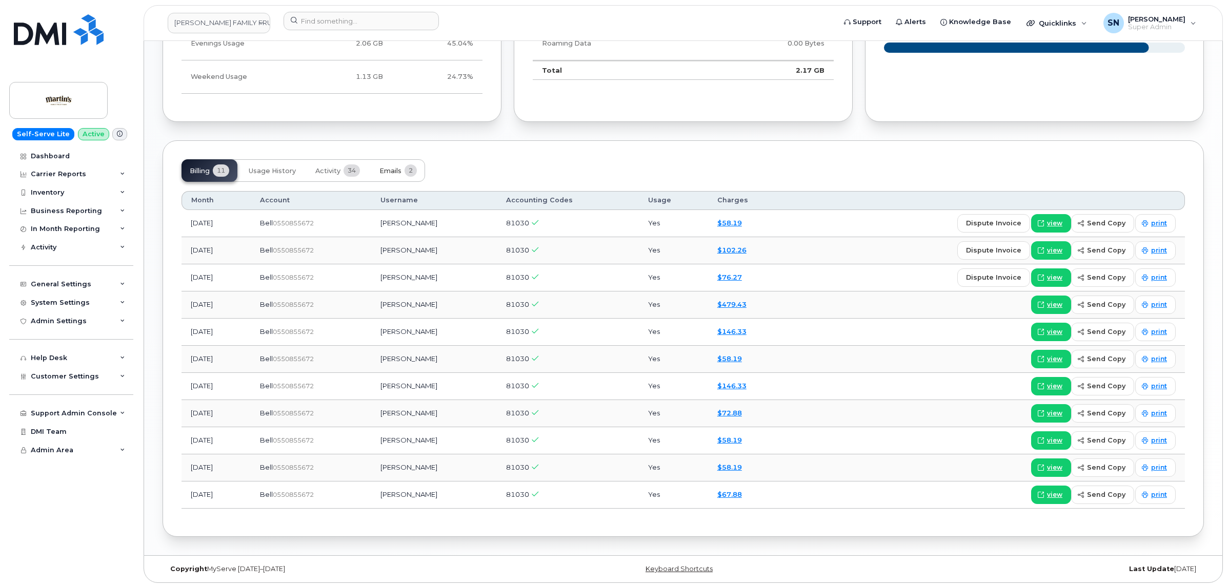
click at [392, 165] on button "Emails 2" at bounding box center [398, 170] width 54 height 23
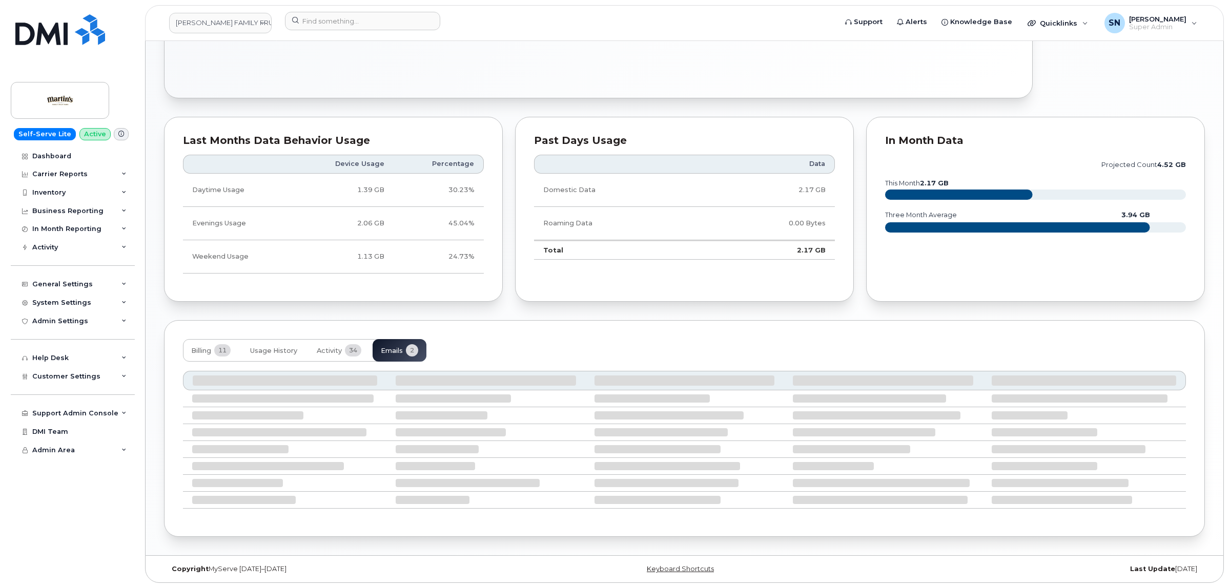
scroll to position [474, 0]
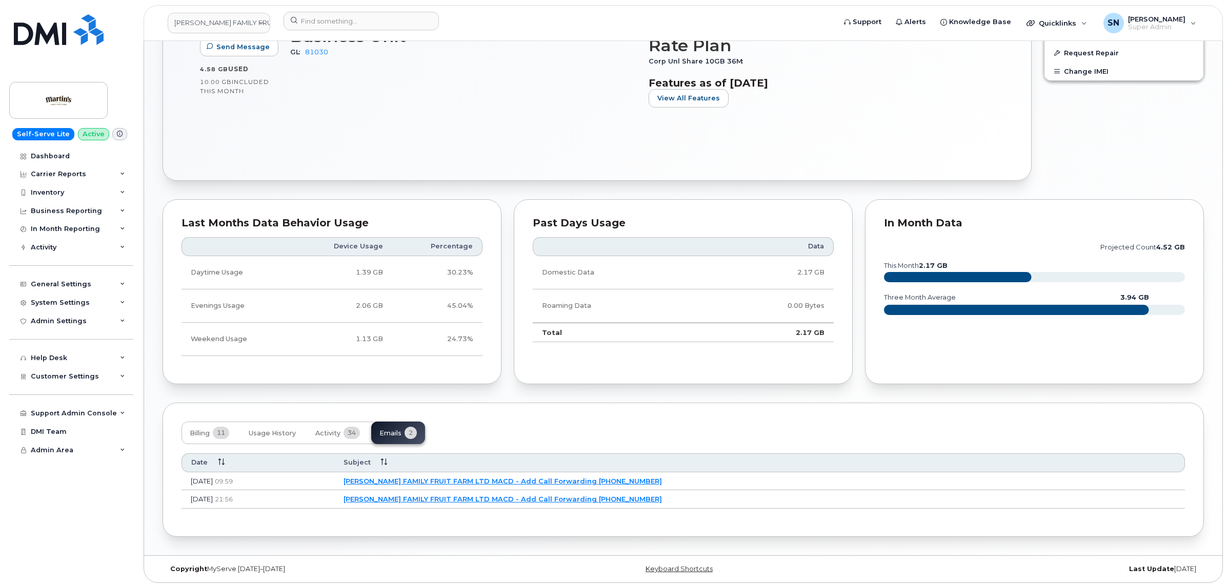
click at [505, 477] on link "[PERSON_NAME] FAMILY FRUIT FARM LTD MACD - Add Call Forwarding [PHONE_NUMBER]" at bounding box center [502, 481] width 318 height 8
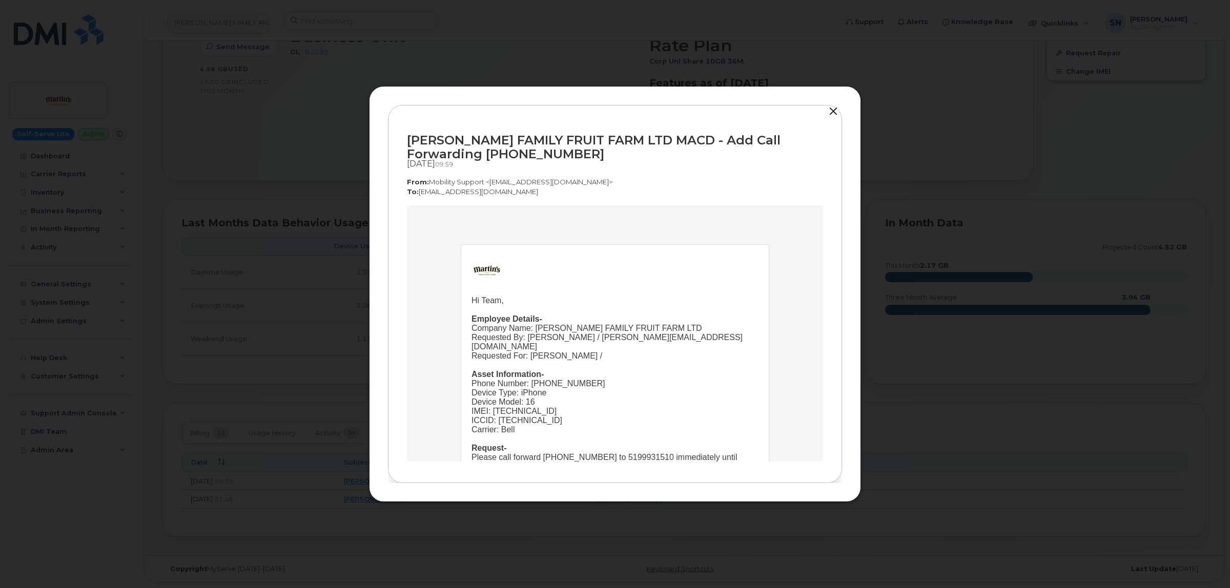
scroll to position [0, 0]
click at [834, 112] on button "button" at bounding box center [833, 112] width 15 height 14
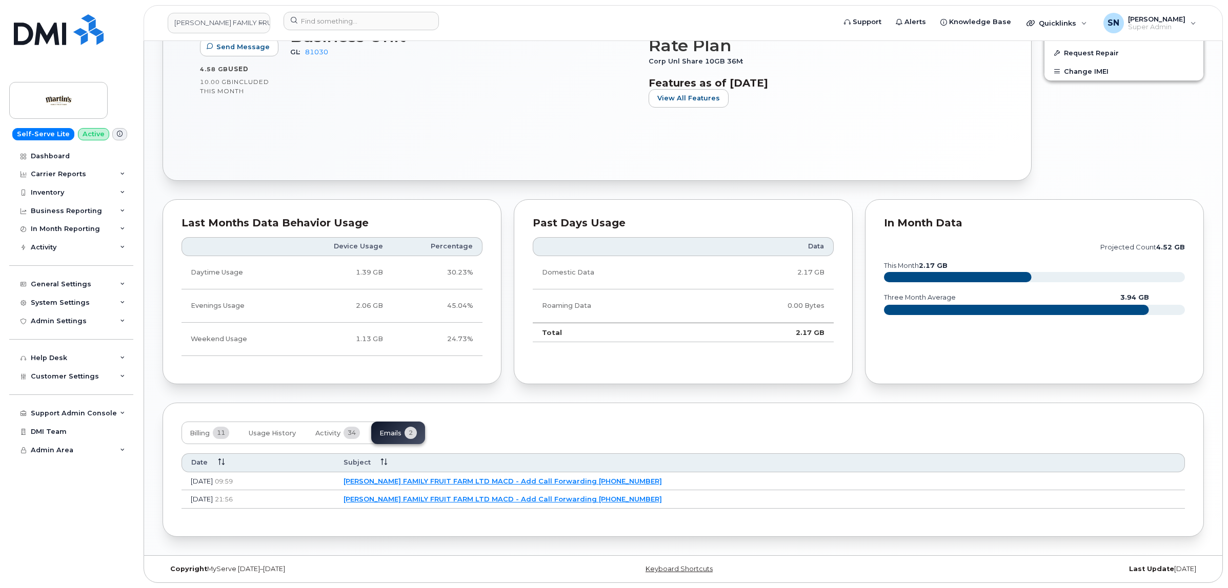
click at [475, 498] on link "[PERSON_NAME] FAMILY FRUIT FARM LTD MACD - Add Call Forwarding [PHONE_NUMBER]" at bounding box center [502, 499] width 318 height 8
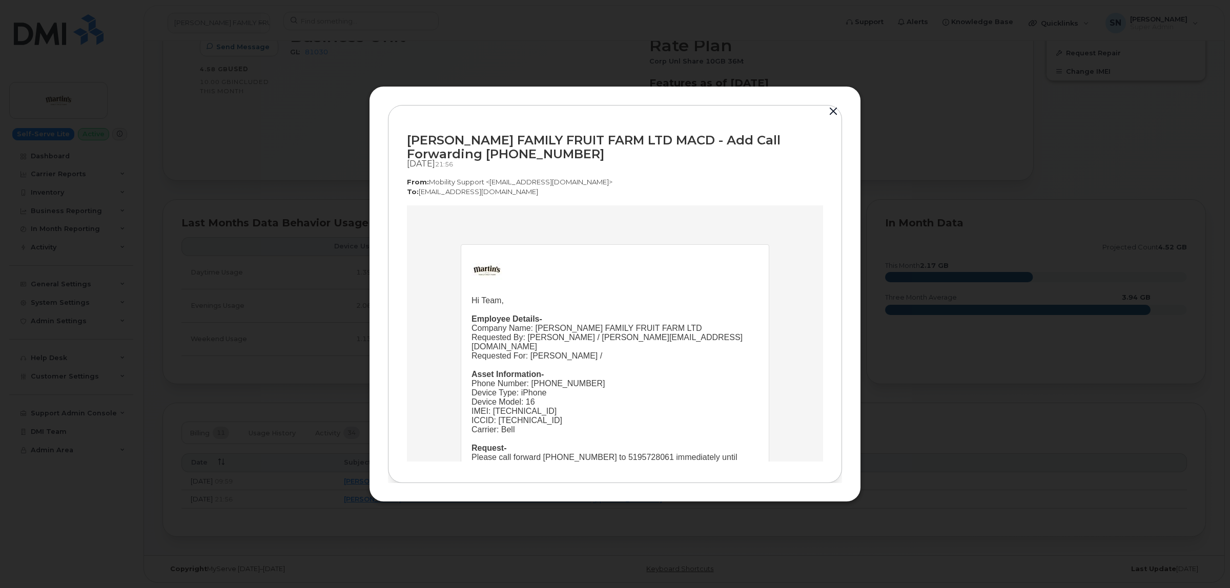
click at [835, 108] on button "button" at bounding box center [833, 112] width 15 height 14
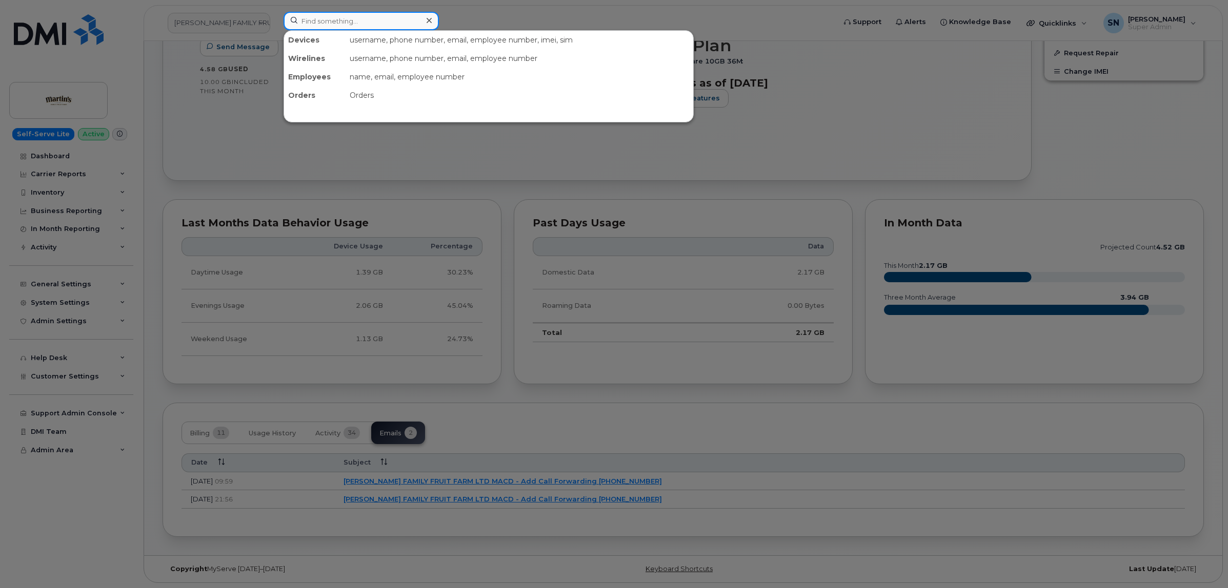
click at [400, 16] on input at bounding box center [360, 21] width 155 height 18
paste input "5878396616"
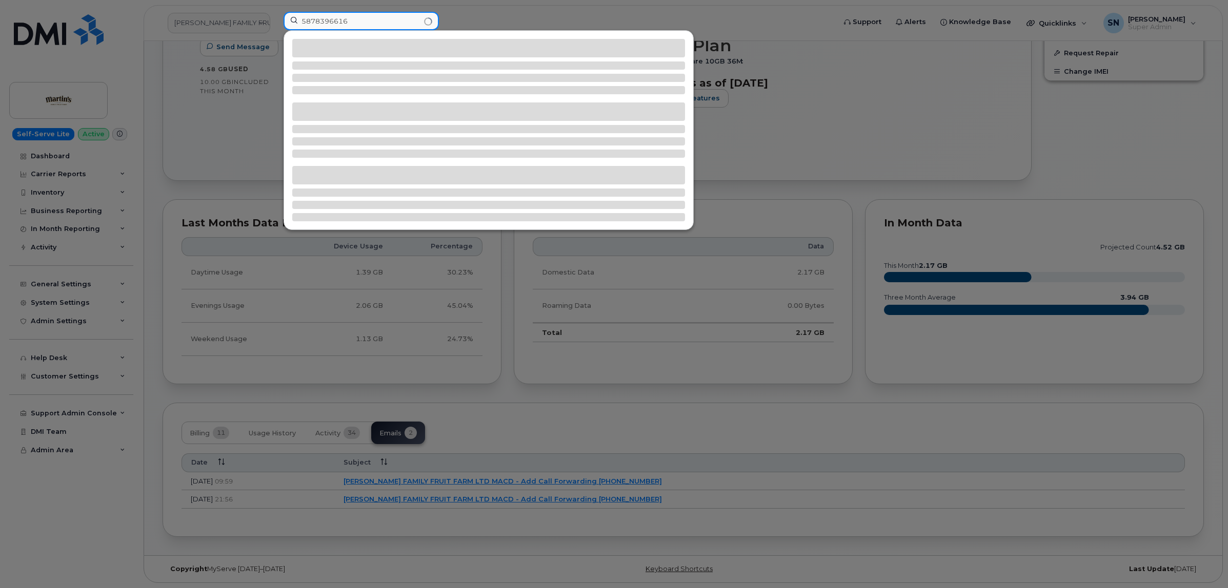
type input "5878396616"
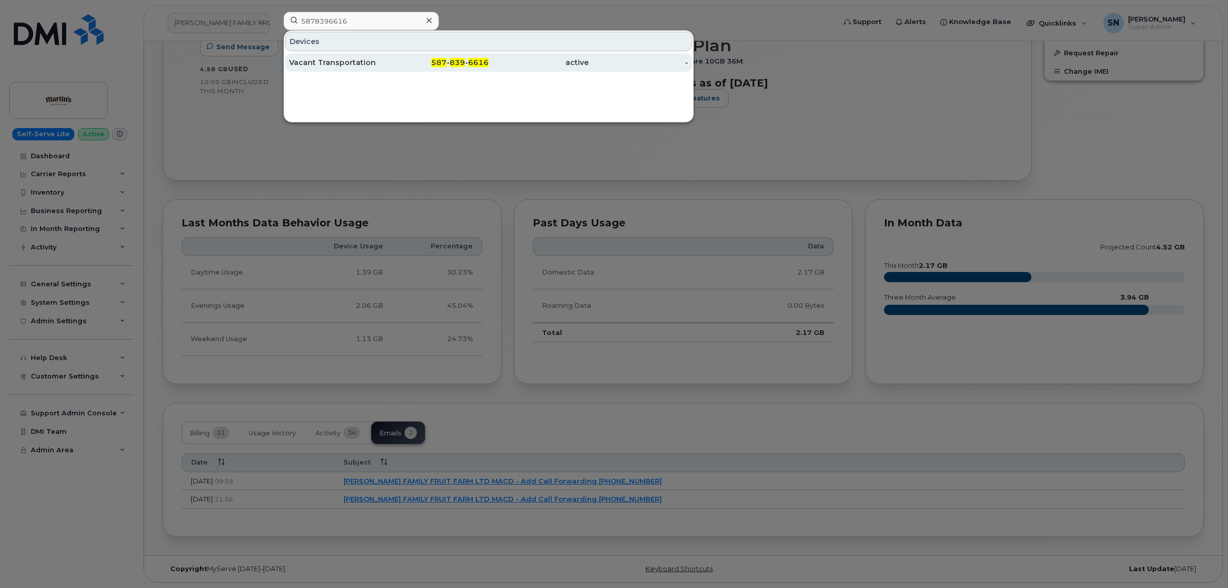
click at [429, 68] on div "587 - 839 - 6616" at bounding box center [439, 62] width 100 height 10
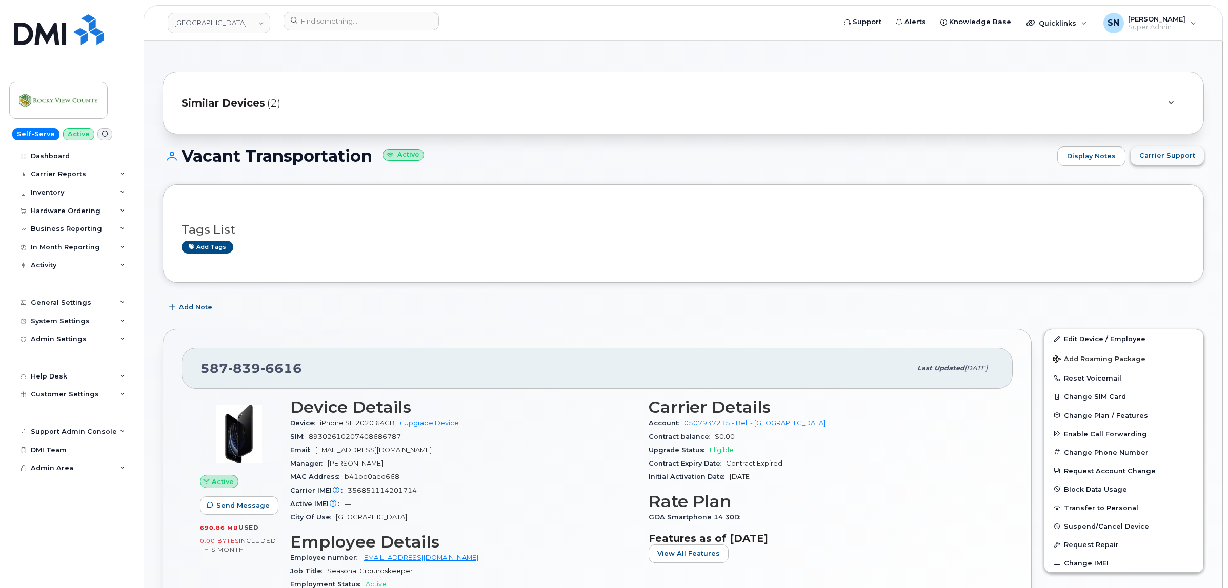
click at [1157, 160] on span "Carrier Support" at bounding box center [1167, 156] width 56 height 10
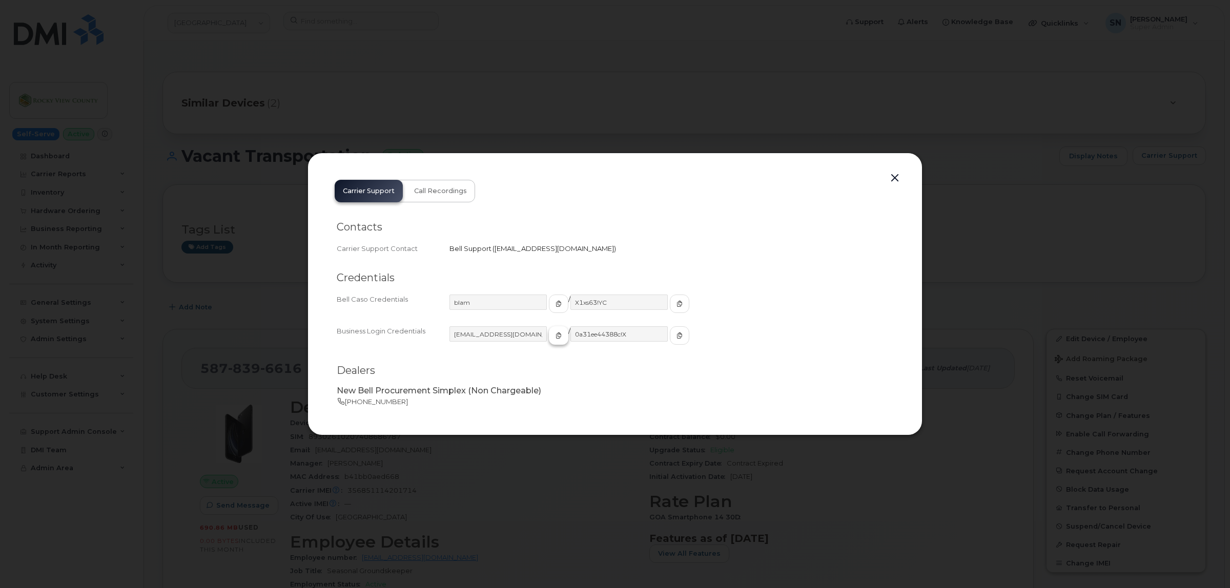
click at [549, 338] on button "button" at bounding box center [558, 336] width 19 height 18
click at [670, 337] on button "button" at bounding box center [679, 336] width 19 height 18
click at [898, 180] on button "button" at bounding box center [894, 178] width 15 height 14
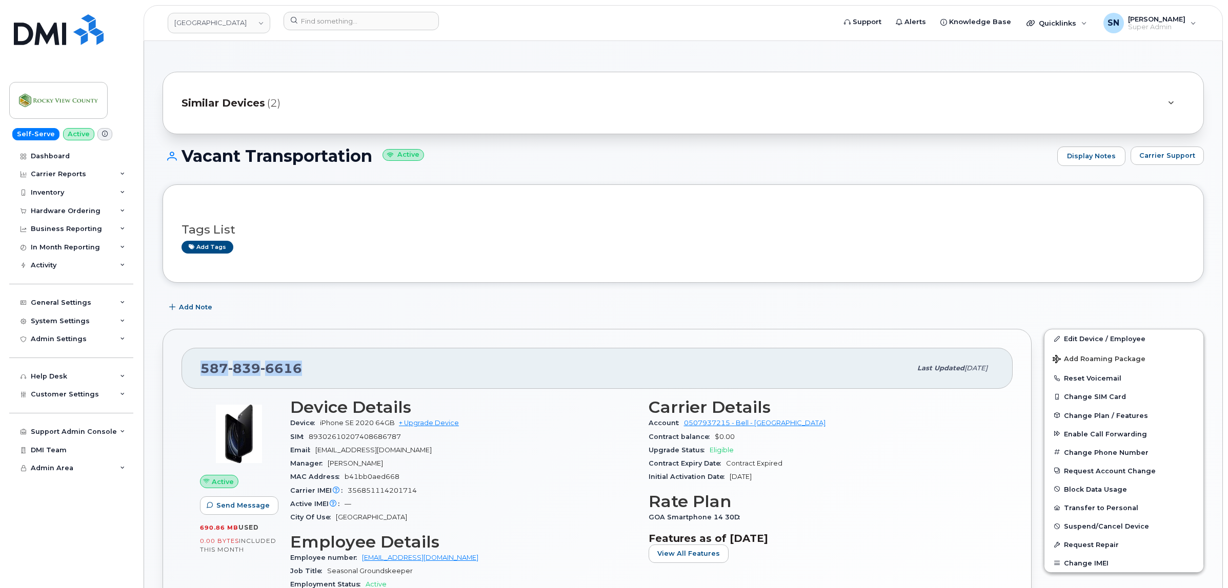
drag, startPoint x: 192, startPoint y: 366, endPoint x: 321, endPoint y: 371, distance: 128.7
click at [321, 371] on div "[PHONE_NUMBER] Last updated [DATE]" at bounding box center [596, 368] width 831 height 41
copy span "[PHONE_NUMBER]"
